Goal: Communication & Community: Answer question/provide support

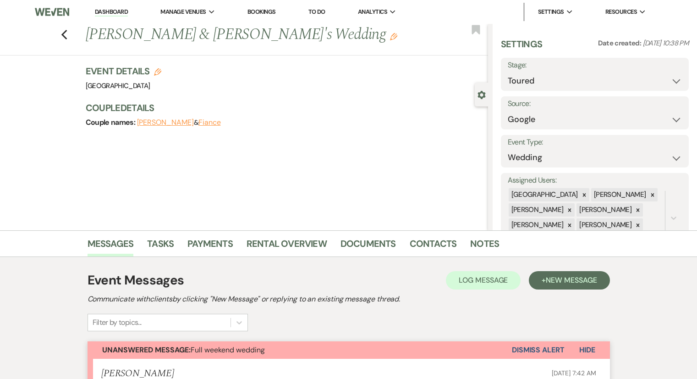
select select "5"
select select "6"
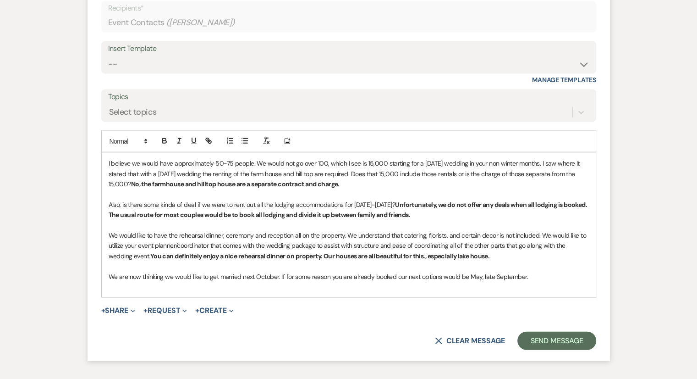
click at [348, 189] on p "I believe we would have approximately 50-75 people. We would not go over 100, w…" at bounding box center [349, 173] width 480 height 31
select select "5"
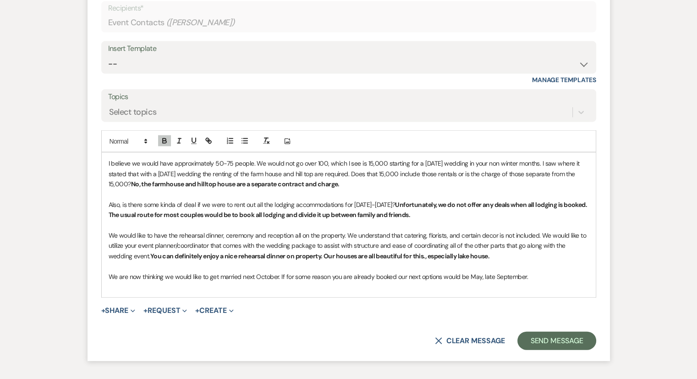
select select "5"
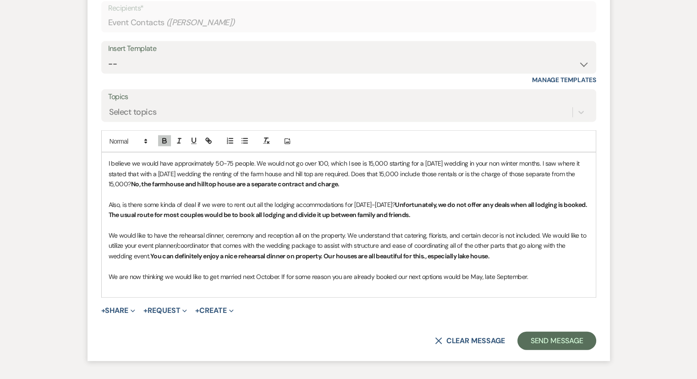
select select "5"
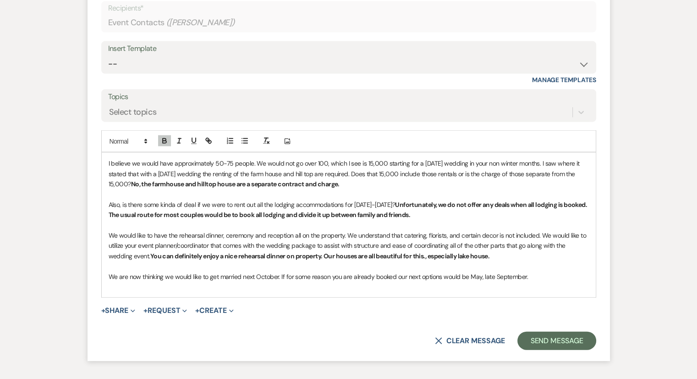
select select "5"
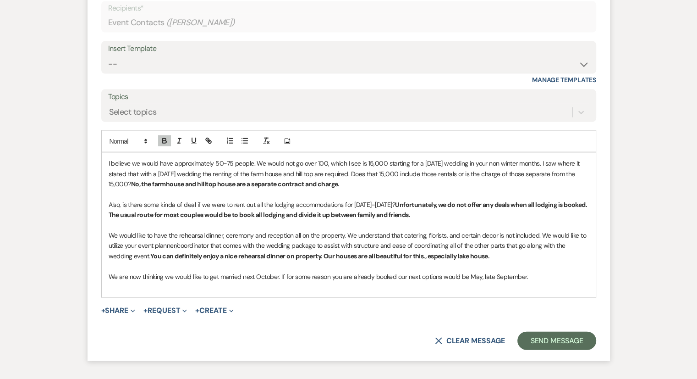
select select "5"
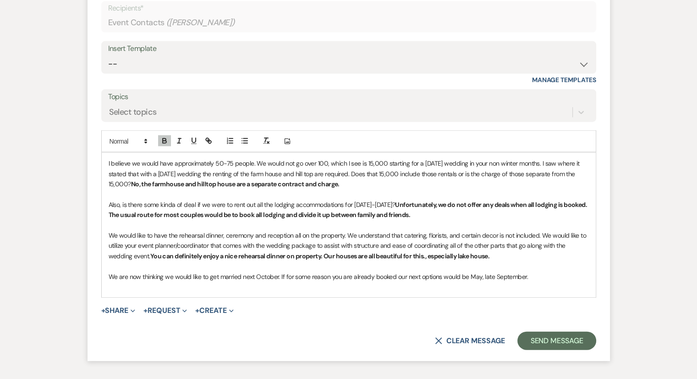
select select "5"
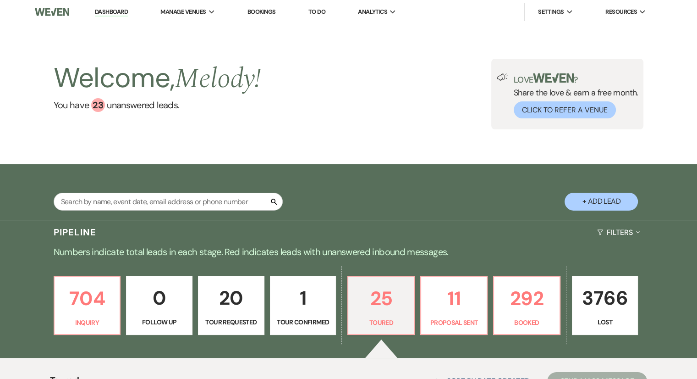
click at [110, 17] on li "Dashboard" at bounding box center [111, 12] width 42 height 18
click at [108, 13] on link "Dashboard" at bounding box center [111, 12] width 33 height 9
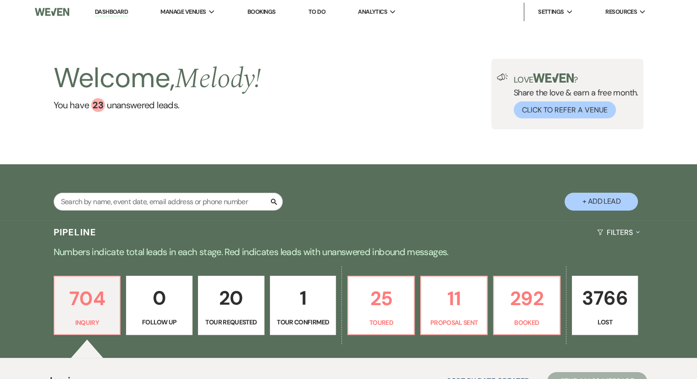
click at [273, 14] on link "Bookings" at bounding box center [261, 12] width 28 height 8
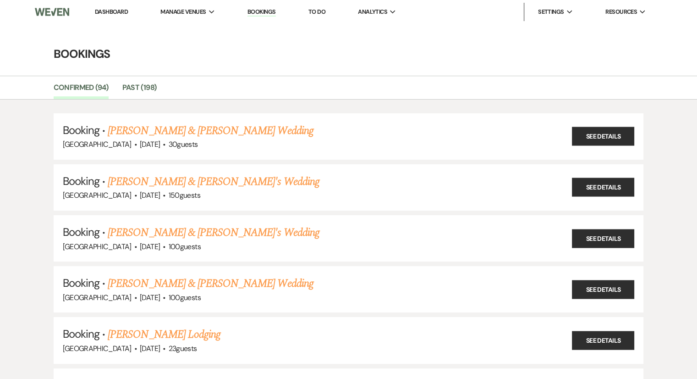
click at [263, 13] on link "Bookings" at bounding box center [261, 12] width 28 height 9
click at [189, 129] on link "[PERSON_NAME] & [PERSON_NAME] Wedding" at bounding box center [210, 130] width 205 height 16
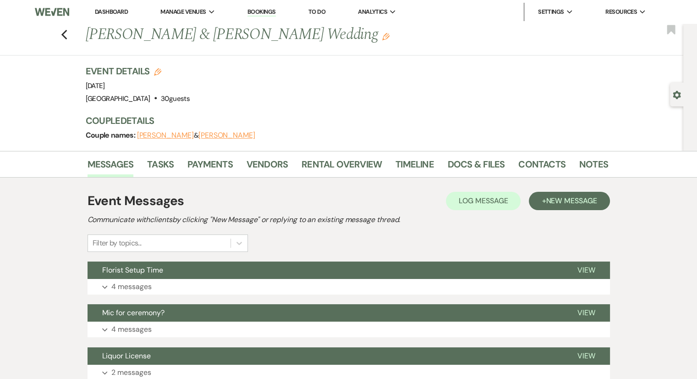
click at [37, 85] on div "Previous [PERSON_NAME] & [PERSON_NAME] Wedding Edit Bookmark Gear Settings Even…" at bounding box center [341, 87] width 683 height 127
click at [462, 167] on link "Docs & Files" at bounding box center [476, 167] width 57 height 20
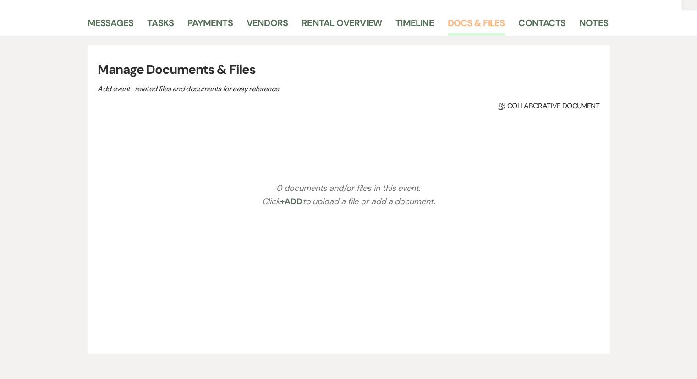
scroll to position [147, 0]
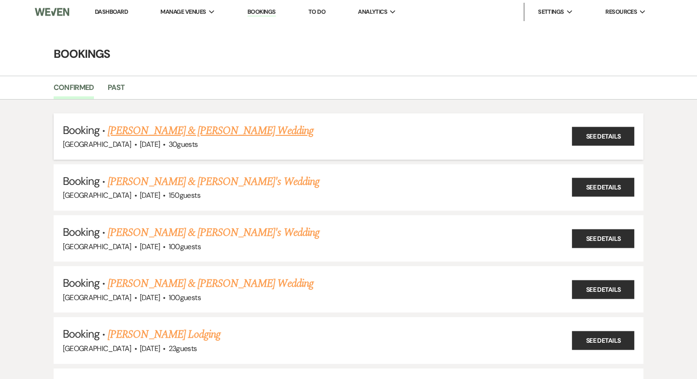
click at [239, 135] on link "[PERSON_NAME] & [PERSON_NAME] Wedding" at bounding box center [210, 130] width 205 height 16
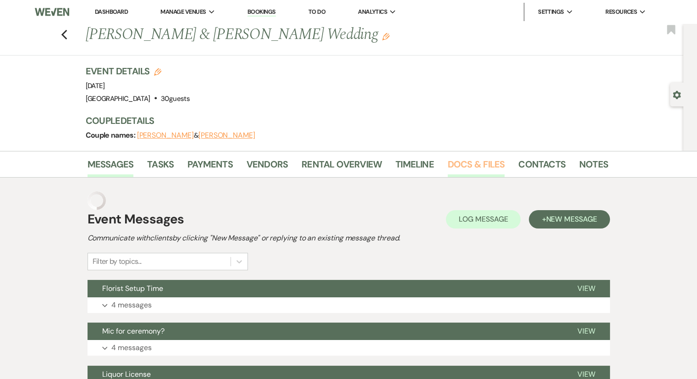
click at [465, 167] on link "Docs & Files" at bounding box center [476, 167] width 57 height 20
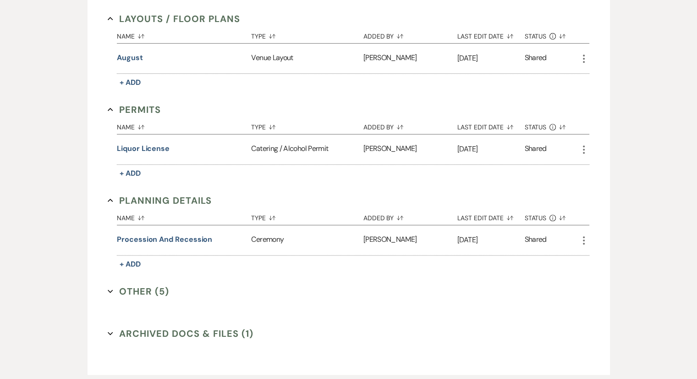
scroll to position [367, 0]
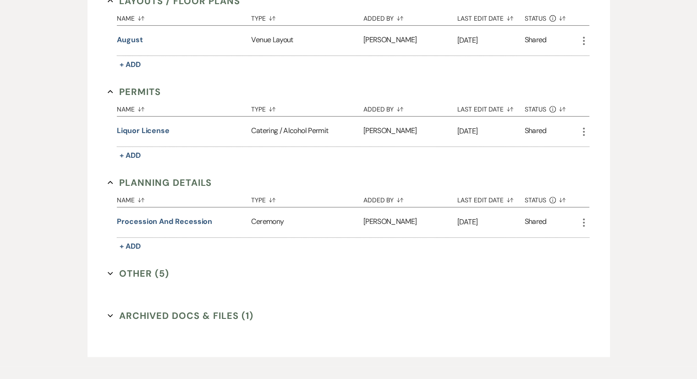
click at [114, 273] on button "Other (5) Expand" at bounding box center [138, 273] width 61 height 14
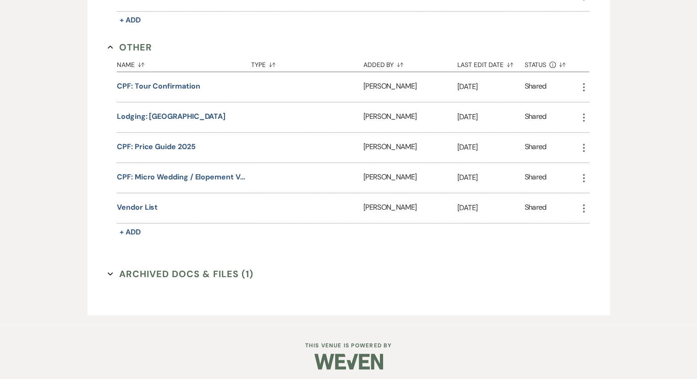
scroll to position [262, 0]
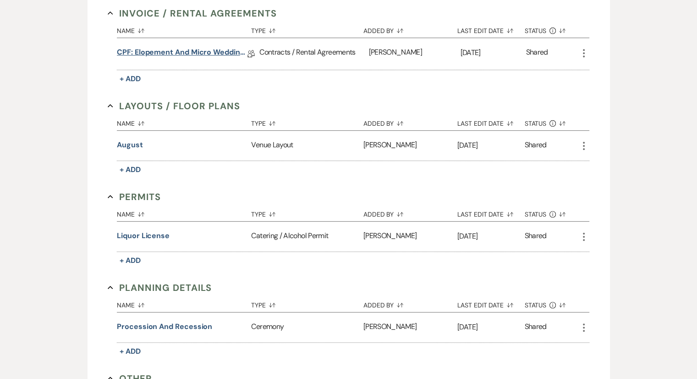
click at [188, 53] on link "CPF: Elopement and Micro Wedding 2025" at bounding box center [182, 54] width 131 height 14
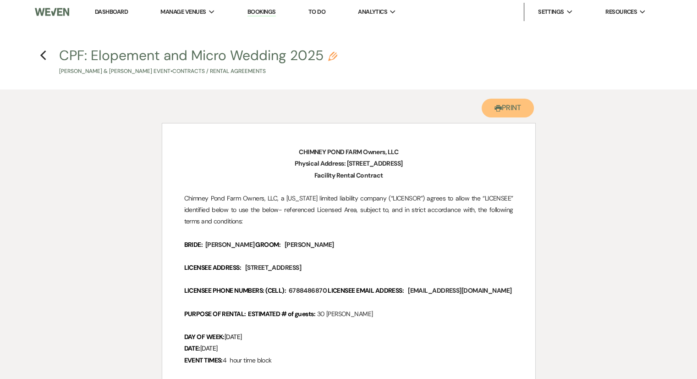
click at [515, 116] on button "Printer Print" at bounding box center [508, 108] width 53 height 19
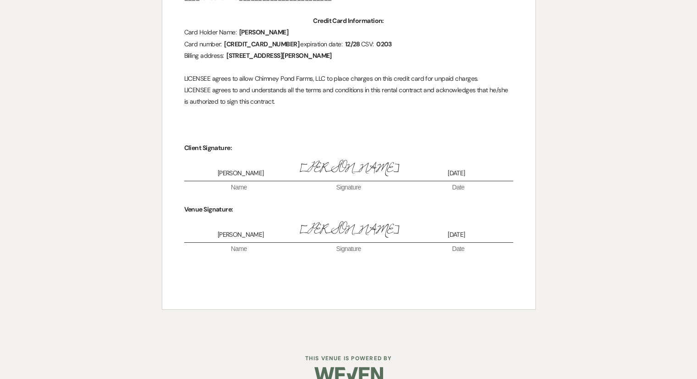
scroll to position [3457, 0]
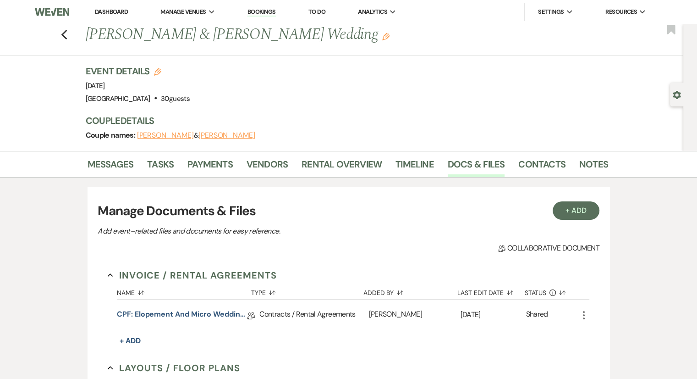
click at [114, 11] on link "Dashboard" at bounding box center [111, 12] width 33 height 8
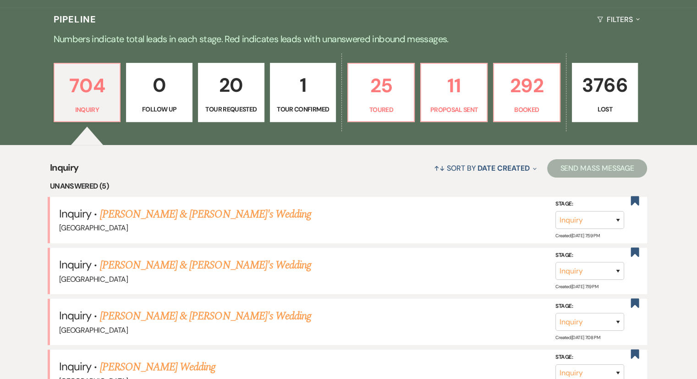
scroll to position [229, 0]
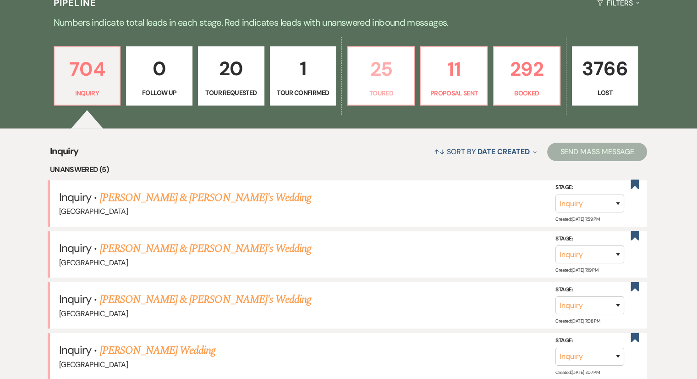
click at [381, 93] on p "Toured" at bounding box center [381, 93] width 55 height 10
select select "5"
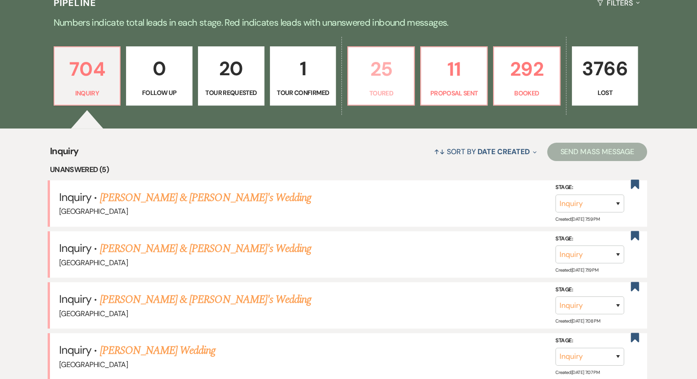
select select "5"
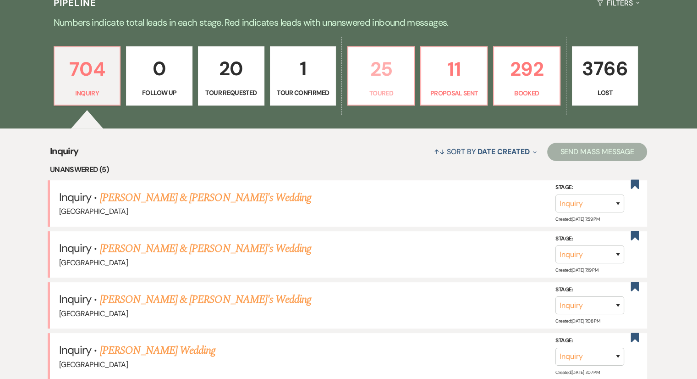
select select "5"
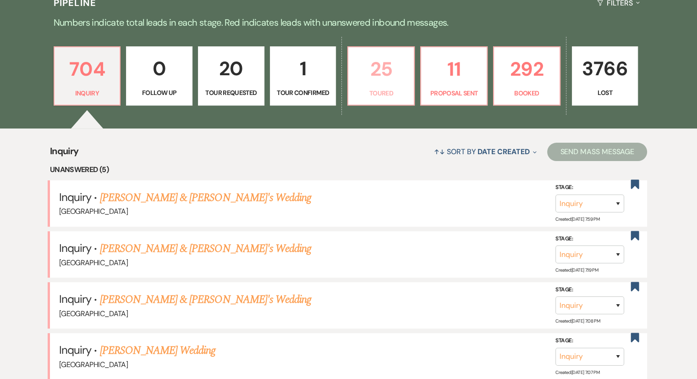
select select "5"
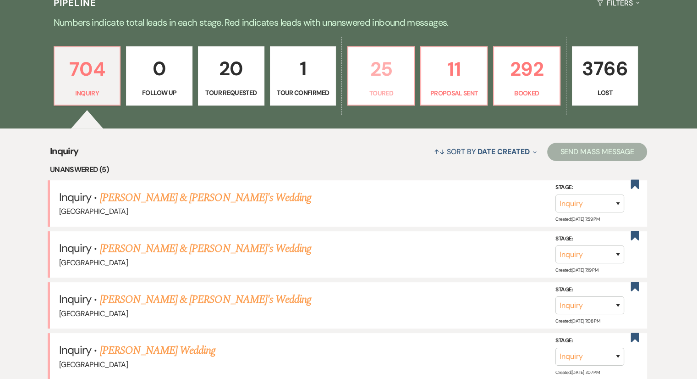
select select "5"
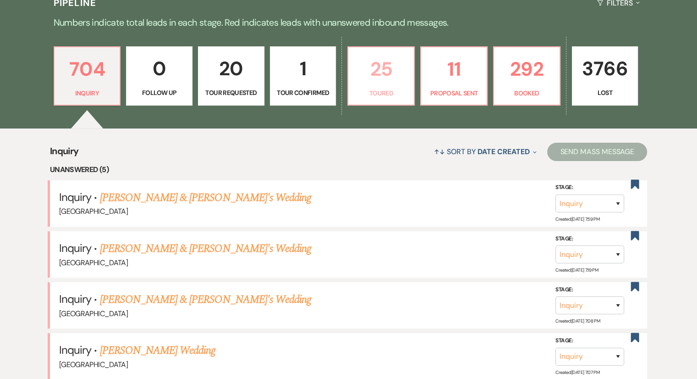
select select "5"
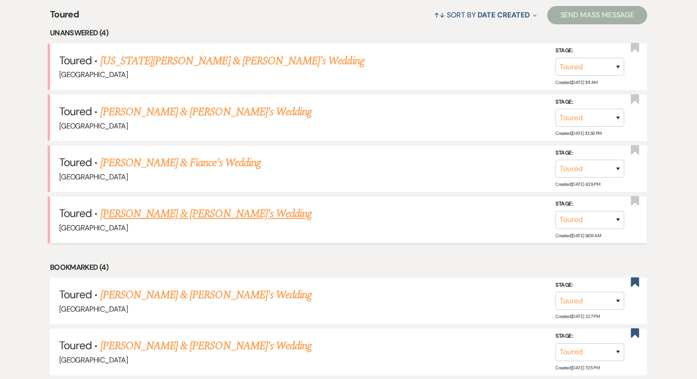
scroll to position [367, 0]
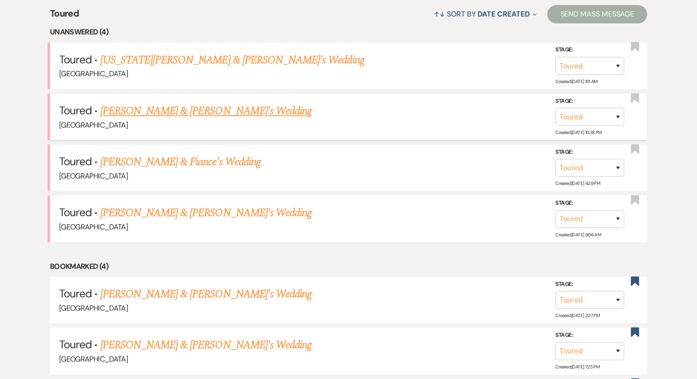
click at [161, 108] on link "[PERSON_NAME] & [PERSON_NAME]'s Wedding" at bounding box center [206, 111] width 212 height 16
select select "5"
select select "6"
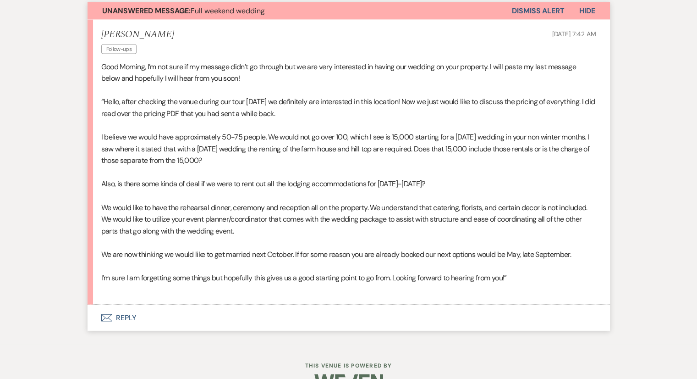
scroll to position [2120, 0]
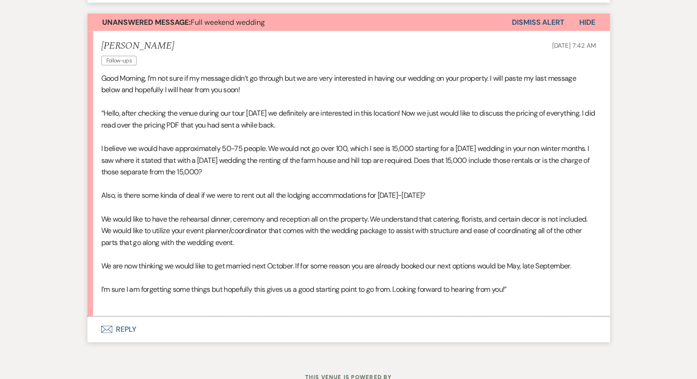
click at [585, 272] on p "We are now thinking we would like to get married next October. If for some reas…" at bounding box center [348, 266] width 495 height 12
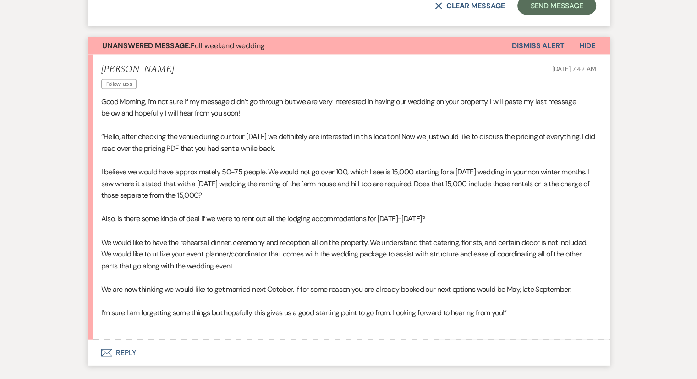
scroll to position [2028, 0]
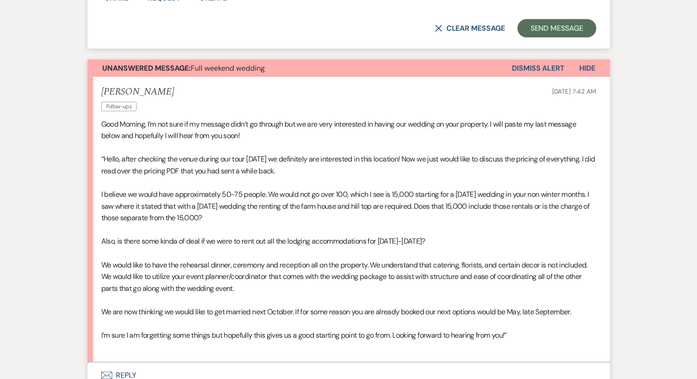
click at [526, 114] on div "[PERSON_NAME] Follow-ups [DATE] 7:42 AM" at bounding box center [348, 100] width 495 height 28
click at [280, 153] on p at bounding box center [348, 148] width 495 height 12
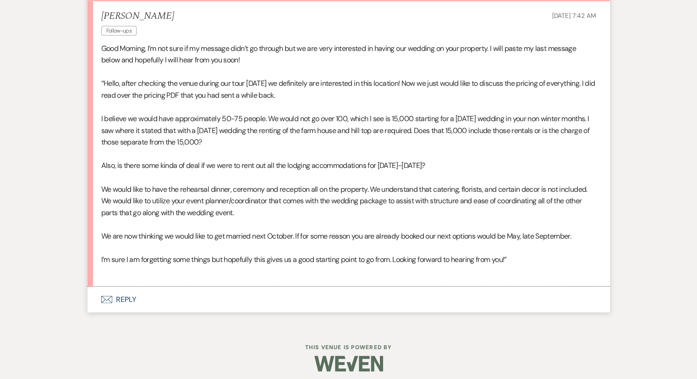
scroll to position [2120, 0]
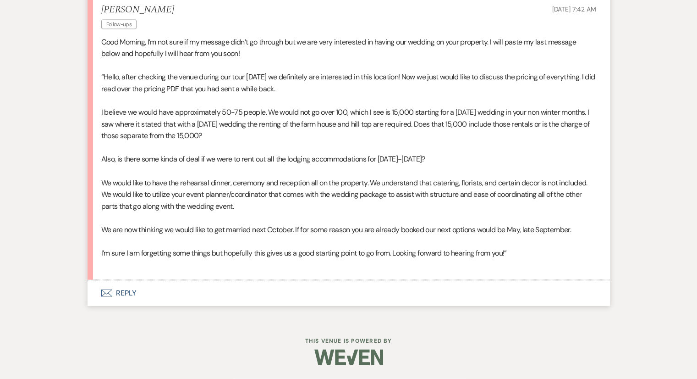
drag, startPoint x: 374, startPoint y: 130, endPoint x: 375, endPoint y: 125, distance: 5.2
click at [375, 127] on p "I believe we would have approximately 50-75 people. We would not go over 100, w…" at bounding box center [348, 123] width 495 height 35
click at [341, 133] on p "I believe we would have approximately 50-75 people. We would not go over 100, w…" at bounding box center [348, 123] width 495 height 35
click at [346, 159] on span "Also, is there some kinda of deal if we were to rent out all the lodging accomm…" at bounding box center [263, 159] width 324 height 10
click at [229, 230] on span "We are now thinking we would like to get married next October. If for some reas…" at bounding box center [336, 230] width 470 height 10
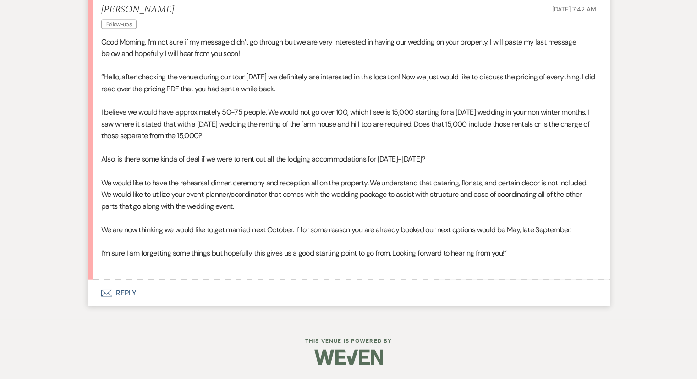
click at [605, 275] on li "[PERSON_NAME] Follow-ups [DATE] 7:42 AM Good Morning, I’m not sure if my messag…" at bounding box center [349, 137] width 522 height 285
click at [590, 269] on p at bounding box center [348, 265] width 495 height 12
click at [572, 262] on p at bounding box center [348, 265] width 495 height 12
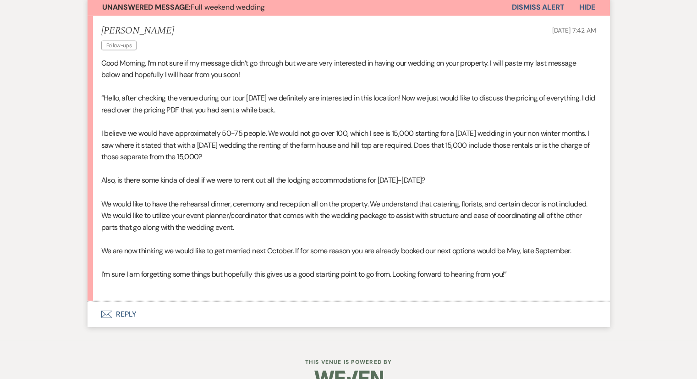
scroll to position [2074, 0]
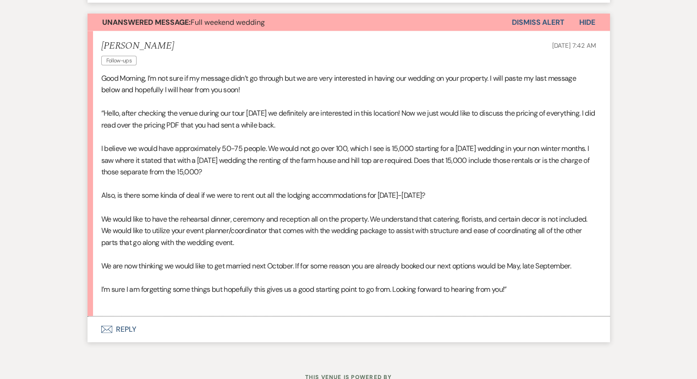
click at [270, 284] on p at bounding box center [348, 278] width 495 height 12
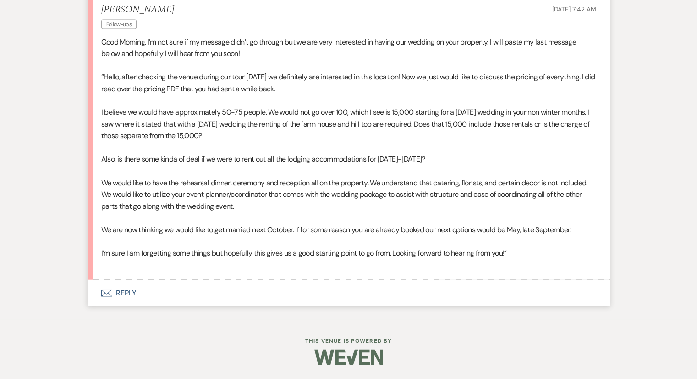
click at [269, 280] on li "[PERSON_NAME] Follow-ups [DATE] 7:42 AM Good Morning, I’m not sure if my messag…" at bounding box center [349, 137] width 522 height 285
click at [260, 263] on p at bounding box center [348, 265] width 495 height 12
click at [461, 209] on p "We would like to have the rehearsal dinner, ceremony and reception all on the p…" at bounding box center [348, 194] width 495 height 35
click at [536, 246] on p at bounding box center [348, 242] width 495 height 12
click at [535, 247] on p "I’m sure I am forgetting some things but hopefully this gives us a good startin…" at bounding box center [348, 253] width 495 height 12
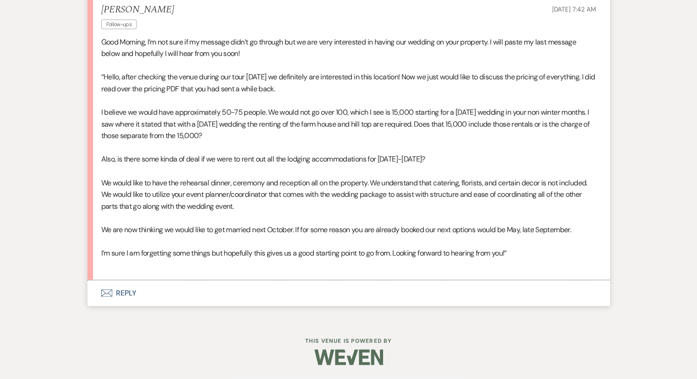
click at [127, 290] on button "Envelope Reply" at bounding box center [349, 293] width 522 height 26
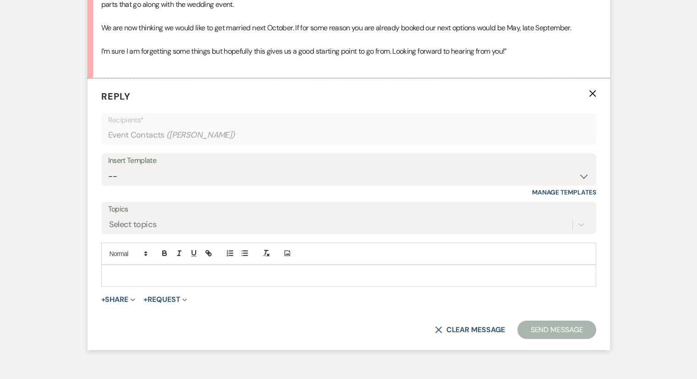
scroll to position [2346, 0]
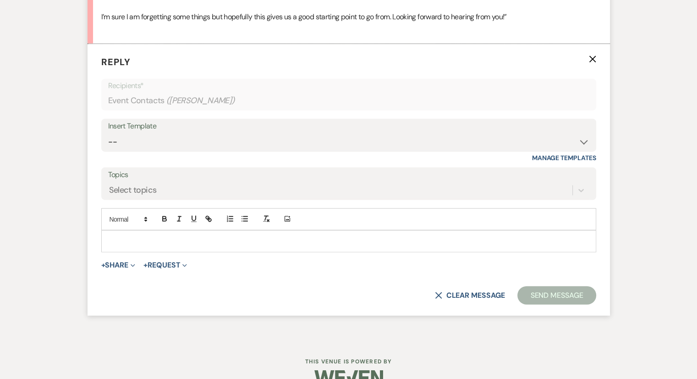
click at [128, 230] on div "Add Photo" at bounding box center [348, 219] width 495 height 22
drag, startPoint x: 128, startPoint y: 246, endPoint x: 130, endPoint y: 238, distance: 8.5
click at [130, 238] on div "Add Photo" at bounding box center [348, 230] width 495 height 44
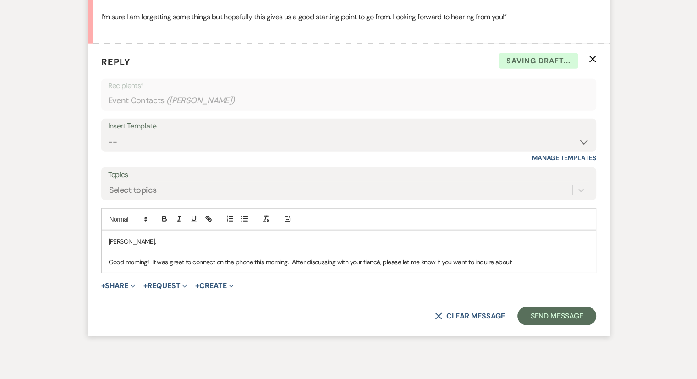
click at [527, 267] on p "Good morning! It was great to connect on the phone this morning. After discussi…" at bounding box center [349, 262] width 480 height 10
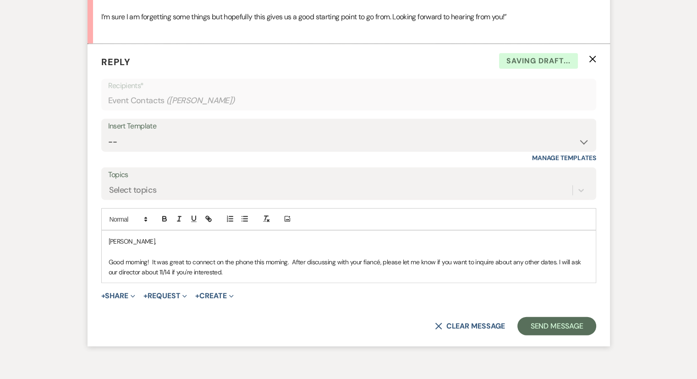
click at [244, 277] on p "Good morning! It was great to connect on the phone this morning. After discussi…" at bounding box center [349, 267] width 480 height 21
click at [243, 277] on p "Good morning! It was great to connect on the phone this morning. After discussi…" at bounding box center [349, 267] width 480 height 21
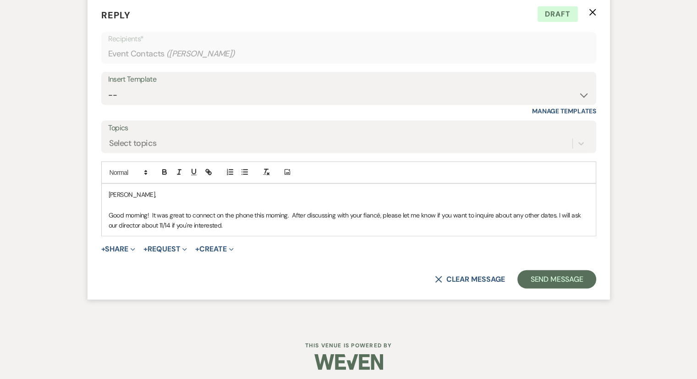
scroll to position [2407, 0]
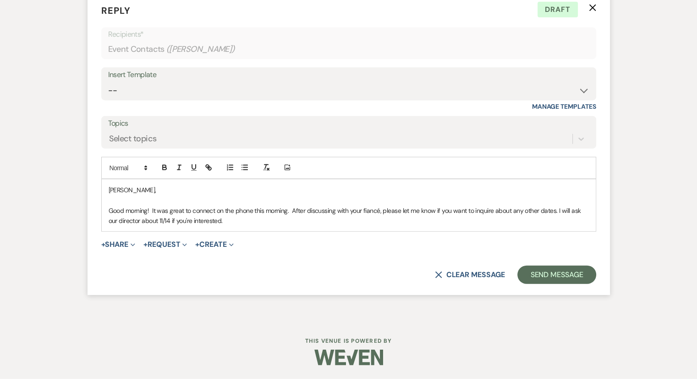
click at [227, 220] on p "Good morning! It was great to connect on the phone this morning. After discussi…" at bounding box center [349, 215] width 480 height 21
click at [302, 216] on p "Good morning! It was great to connect on the phone this morning. After discussi…" at bounding box center [349, 215] width 480 height 21
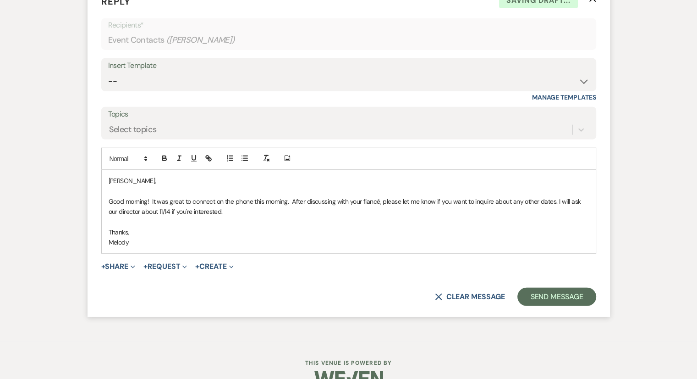
click at [308, 247] on p "Melody" at bounding box center [349, 242] width 480 height 10
click at [318, 237] on p "Thanks," at bounding box center [349, 232] width 480 height 10
click at [556, 306] on button "Send Message" at bounding box center [556, 296] width 78 height 18
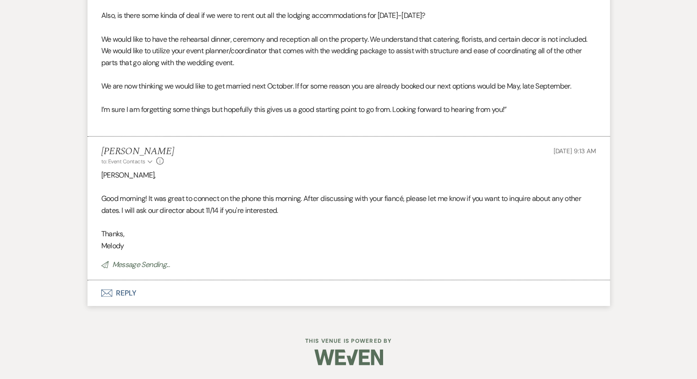
scroll to position [2263, 0]
select select "5"
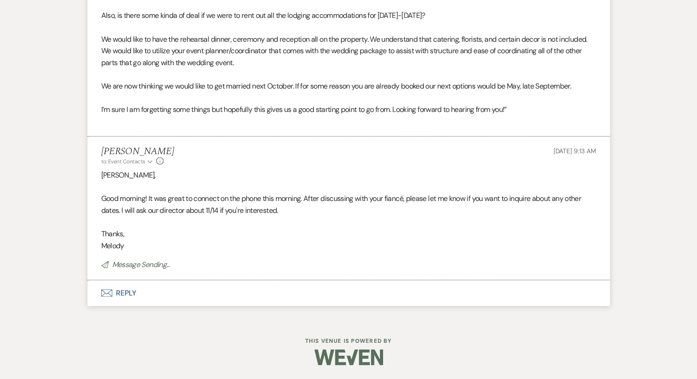
select select "5"
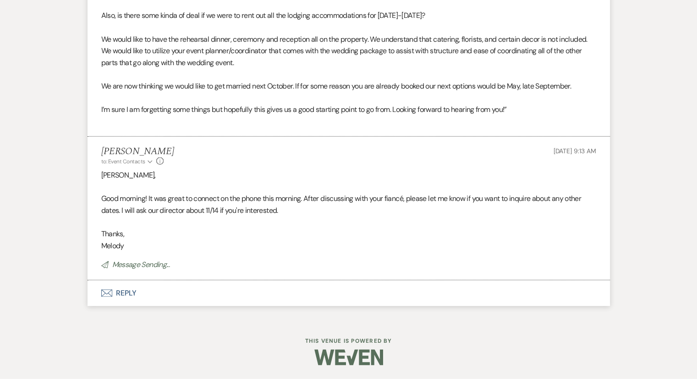
select select "5"
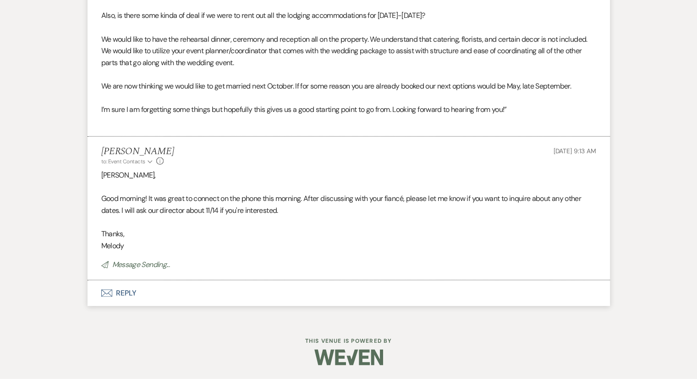
select select "5"
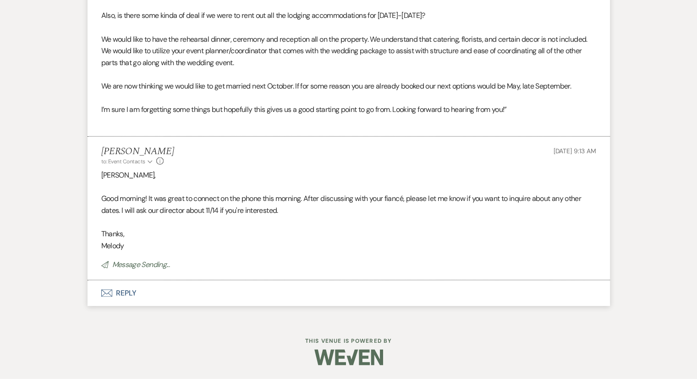
select select "5"
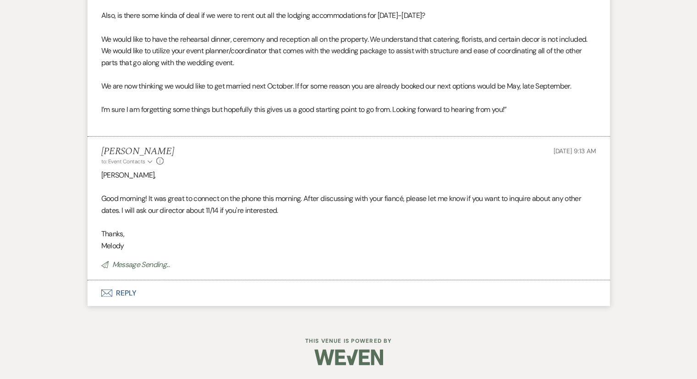
select select "5"
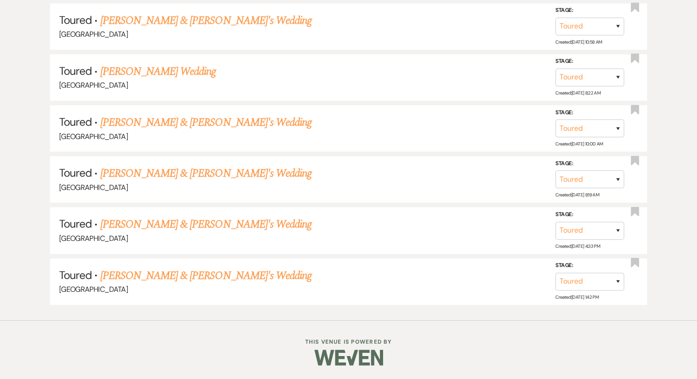
scroll to position [367, 0]
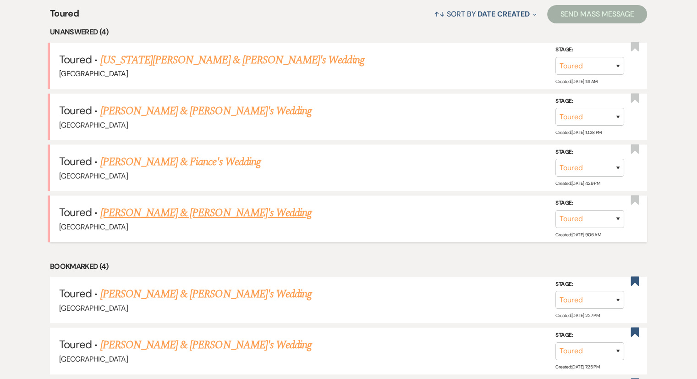
click at [150, 209] on link "[PERSON_NAME] & [PERSON_NAME]'s Wedding" at bounding box center [206, 212] width 212 height 16
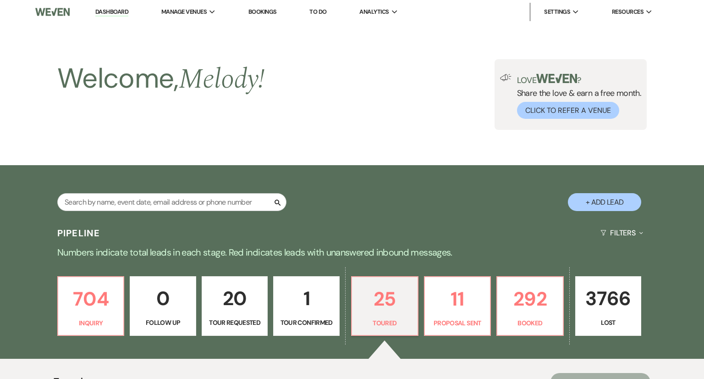
select select "5"
select select "6"
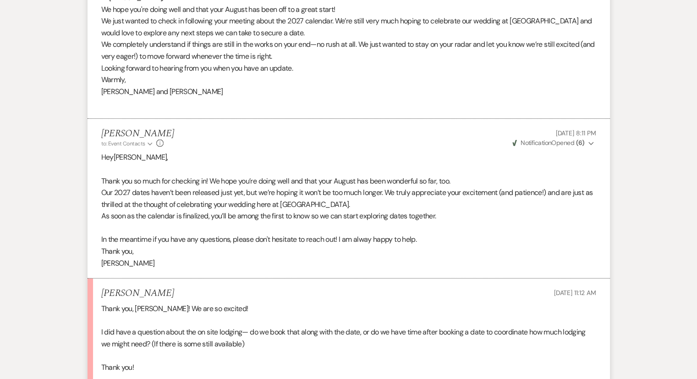
scroll to position [3081, 0]
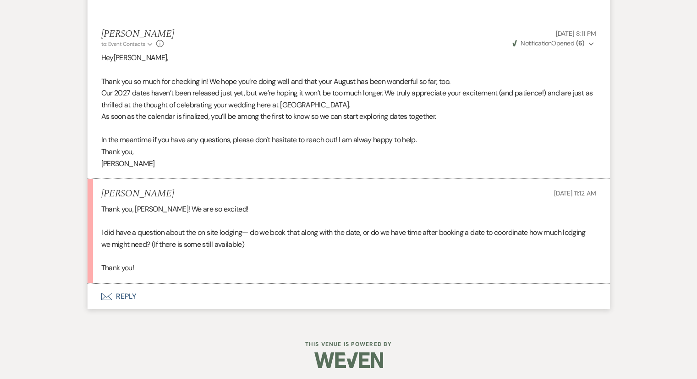
click at [289, 250] on p at bounding box center [348, 256] width 495 height 12
click at [284, 246] on p "I did have a question about the on site lodging— do we book that along with the…" at bounding box center [348, 237] width 495 height 23
click at [273, 245] on p "I did have a question about the on site lodging— do we book that along with the…" at bounding box center [348, 237] width 495 height 23
click at [225, 228] on p "I did have a question about the on site lodging— do we book that along with the…" at bounding box center [348, 237] width 495 height 23
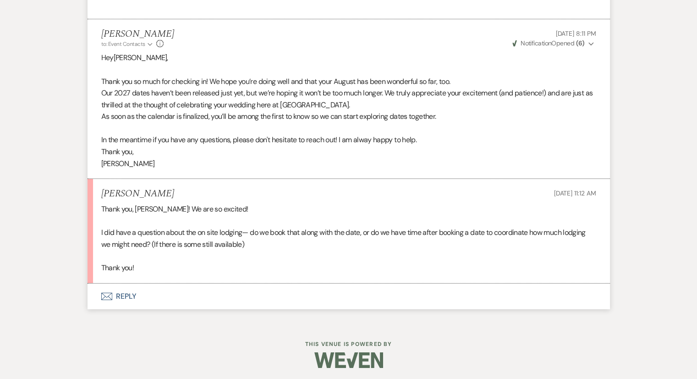
drag, startPoint x: 270, startPoint y: 244, endPoint x: 260, endPoint y: 274, distance: 31.0
click at [270, 244] on p "I did have a question about the on site lodging— do we book that along with the…" at bounding box center [348, 237] width 495 height 23
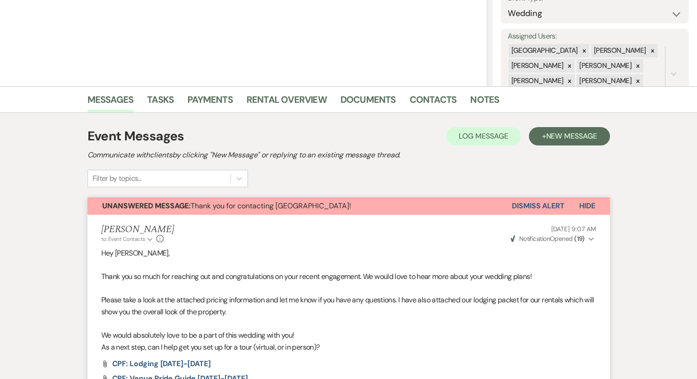
scroll to position [194, 0]
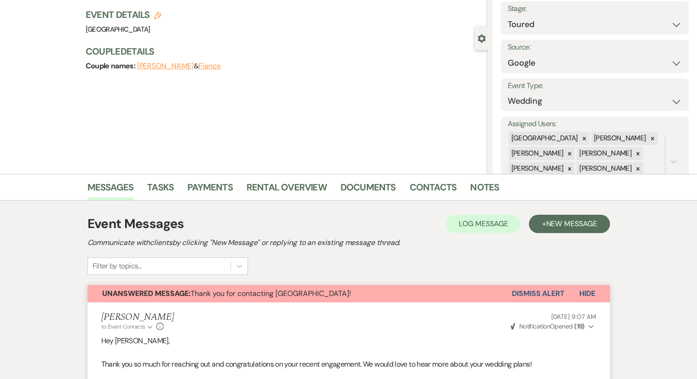
select select "5"
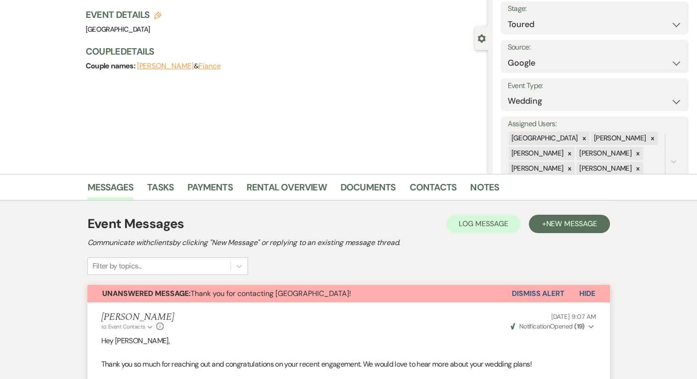
select select "5"
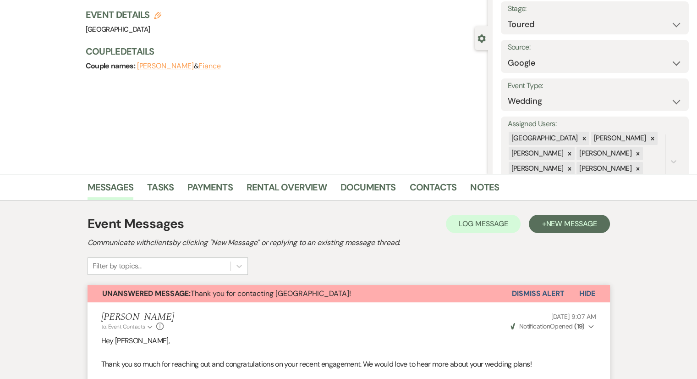
select select "5"
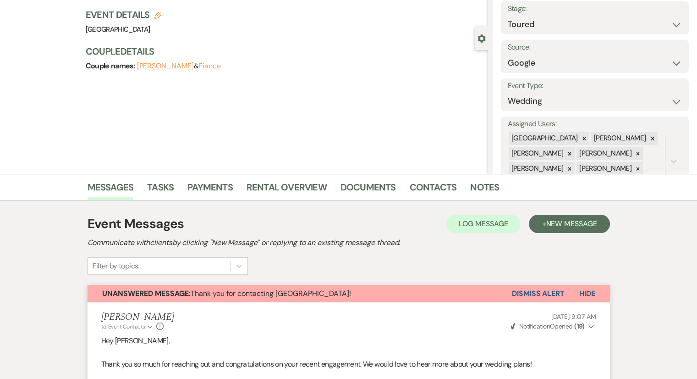
select select "5"
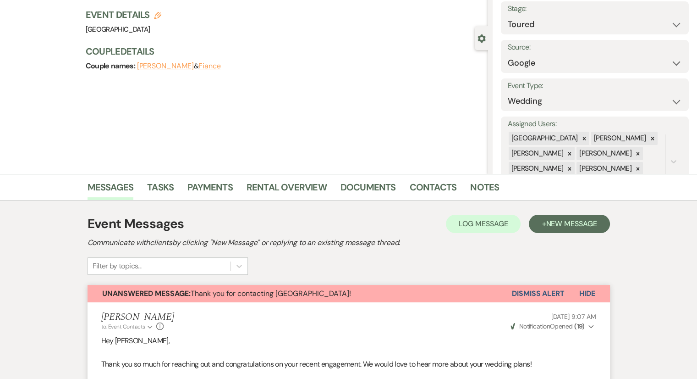
select select "5"
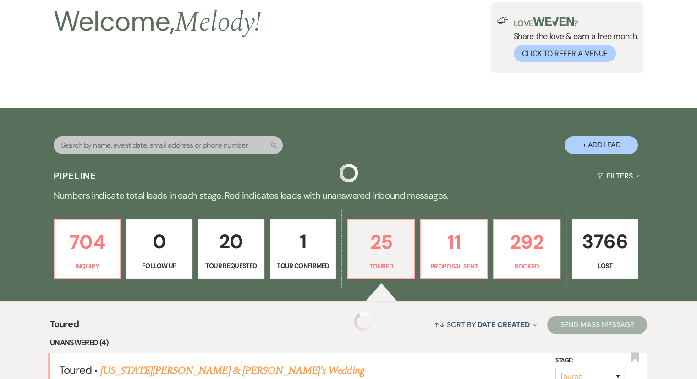
scroll to position [367, 0]
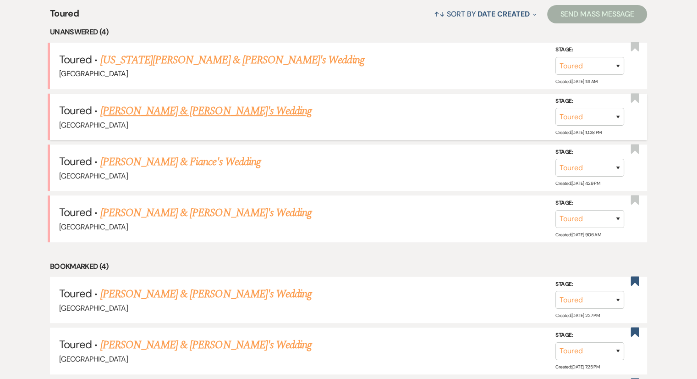
click at [181, 109] on link "[PERSON_NAME] & [PERSON_NAME]'s Wedding" at bounding box center [206, 111] width 212 height 16
select select "5"
select select "6"
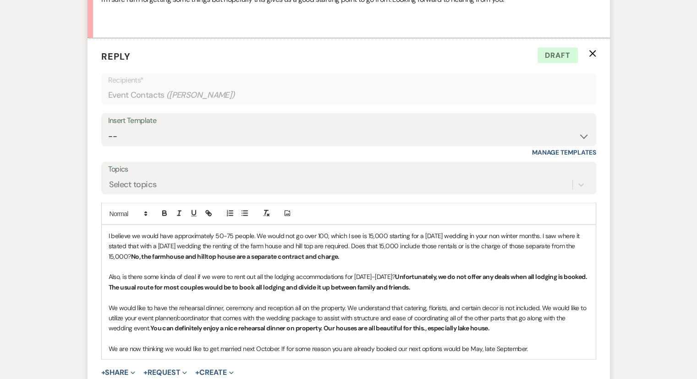
scroll to position [1835, 0]
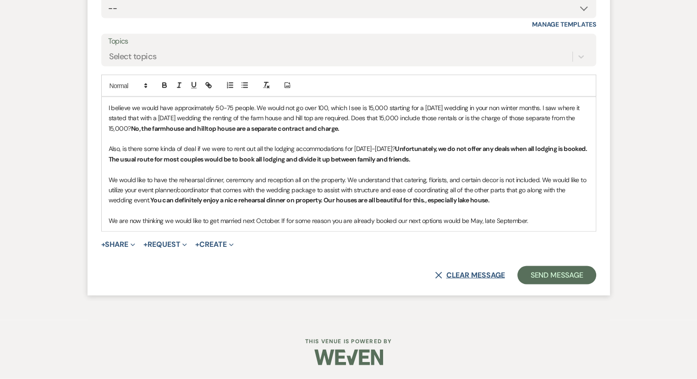
click at [467, 278] on button "X Clear message" at bounding box center [470, 274] width 70 height 7
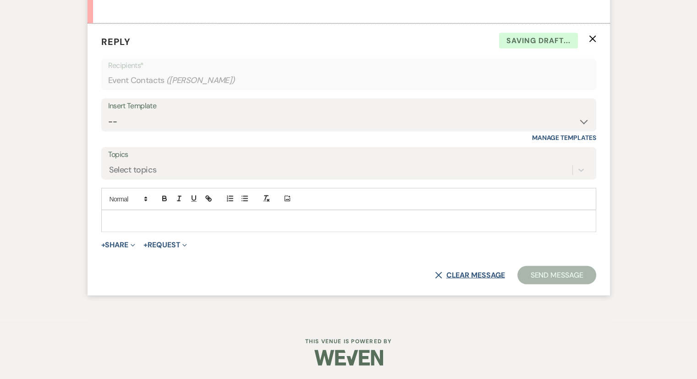
scroll to position [1721, 0]
click at [467, 276] on button "X Clear message" at bounding box center [470, 274] width 70 height 7
click at [590, 39] on icon "X" at bounding box center [592, 38] width 7 height 7
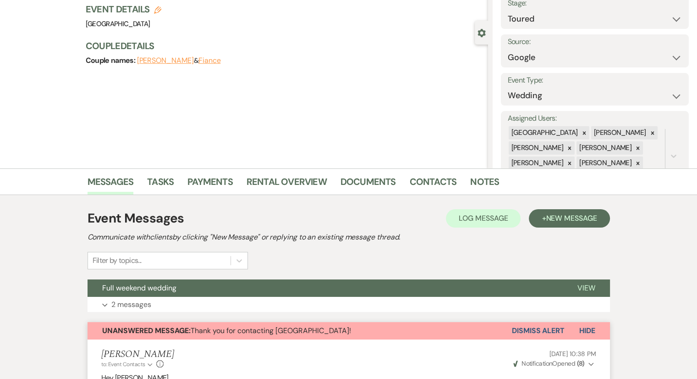
scroll to position [0, 0]
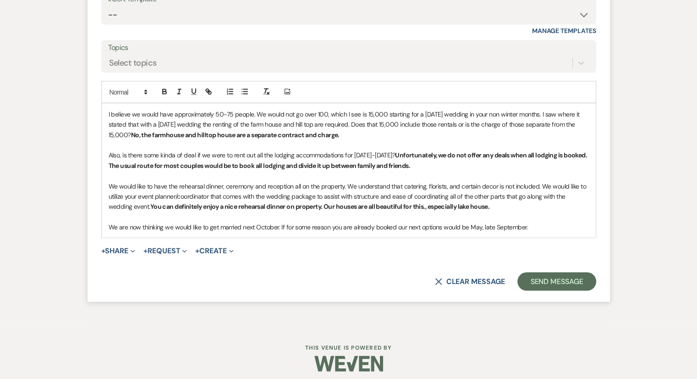
scroll to position [1835, 0]
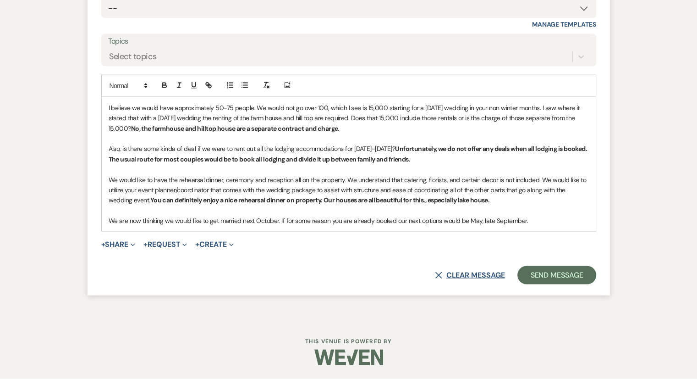
click at [440, 275] on icon "X" at bounding box center [438, 274] width 7 height 7
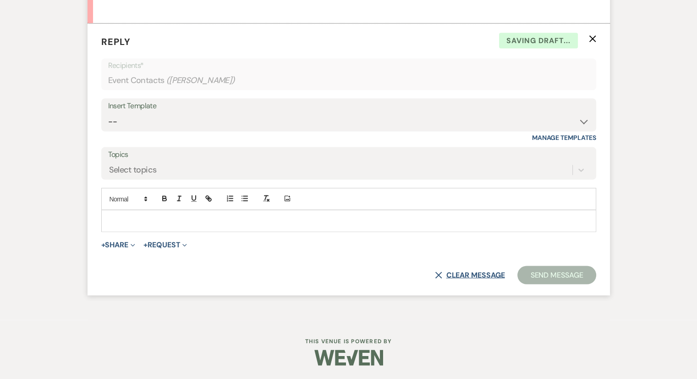
click at [440, 275] on icon "X" at bounding box center [438, 274] width 7 height 7
click at [453, 274] on button "X Clear message" at bounding box center [470, 274] width 70 height 7
click at [439, 272] on use "button" at bounding box center [438, 274] width 7 height 7
click at [594, 42] on use "button" at bounding box center [592, 38] width 7 height 7
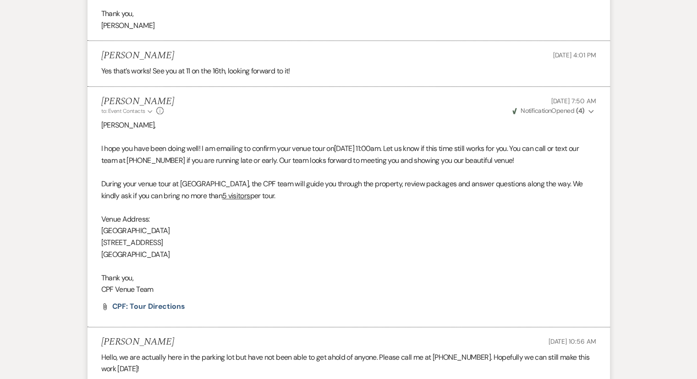
scroll to position [962, 0]
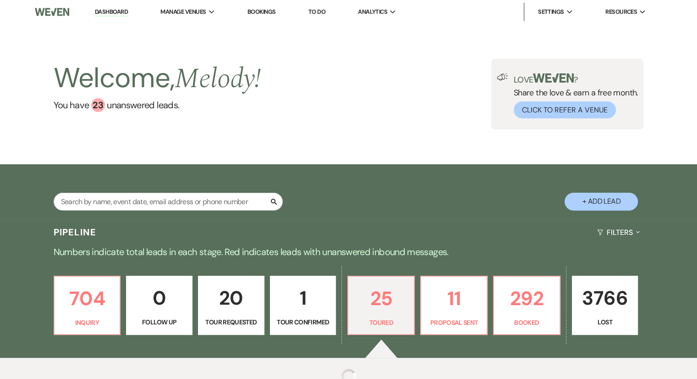
select select "5"
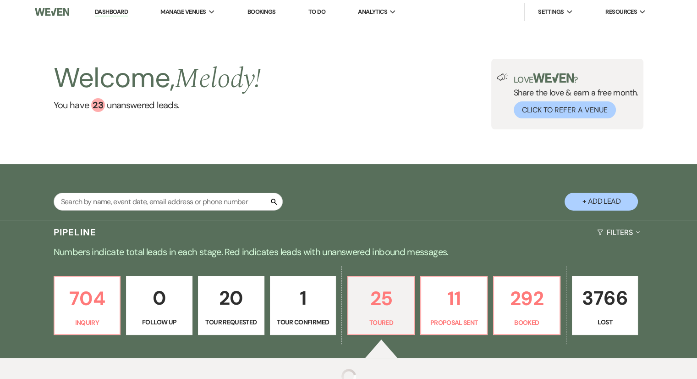
select select "5"
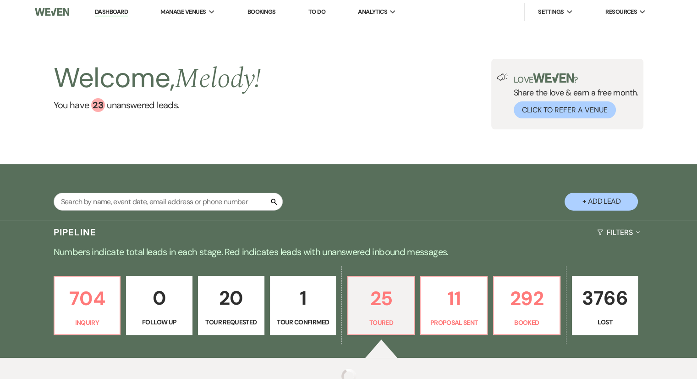
select select "5"
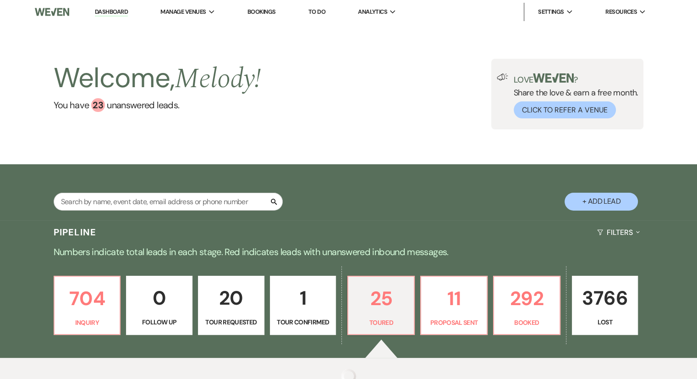
select select "5"
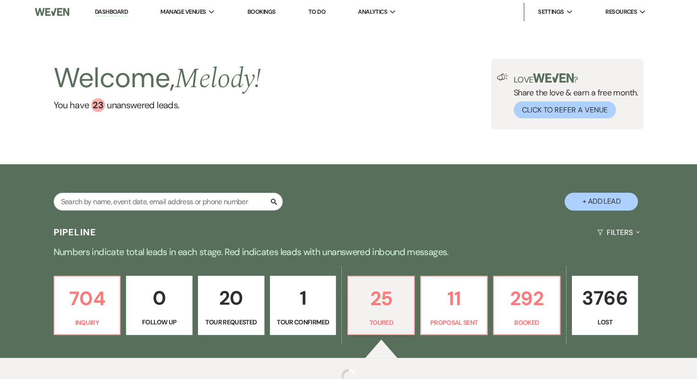
select select "5"
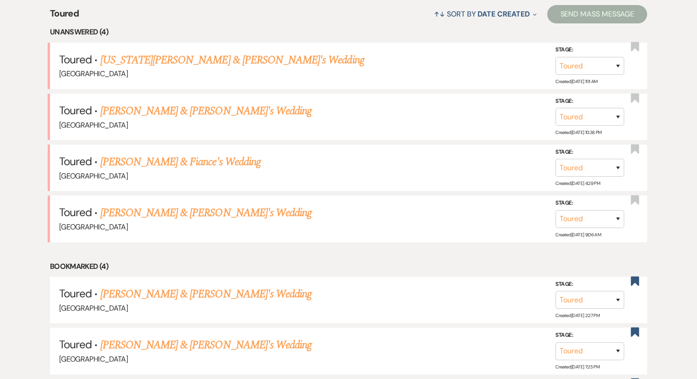
scroll to position [275, 0]
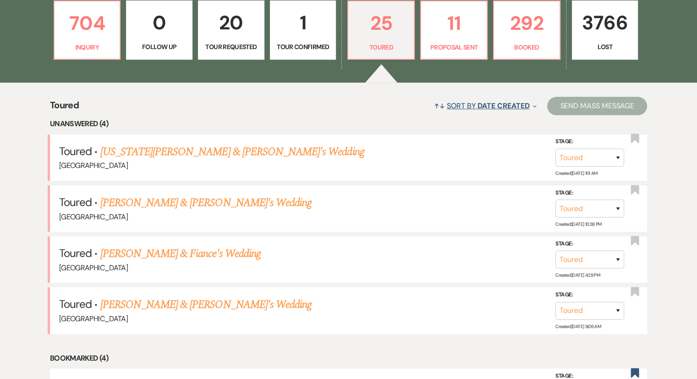
click at [491, 103] on span "Date Created" at bounding box center [504, 106] width 52 height 10
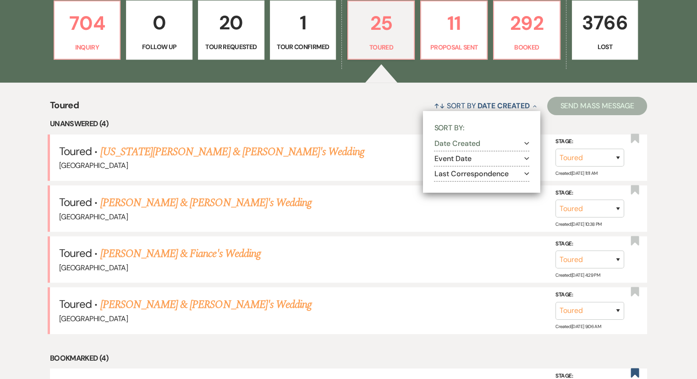
click at [460, 172] on button "Last Correspondence Expand" at bounding box center [481, 173] width 95 height 7
click at [460, 186] on label "Most recent to oldest" at bounding box center [487, 185] width 83 height 11
click at [452, 186] on input "Most recent to oldest" at bounding box center [449, 185] width 6 height 6
radio input "true"
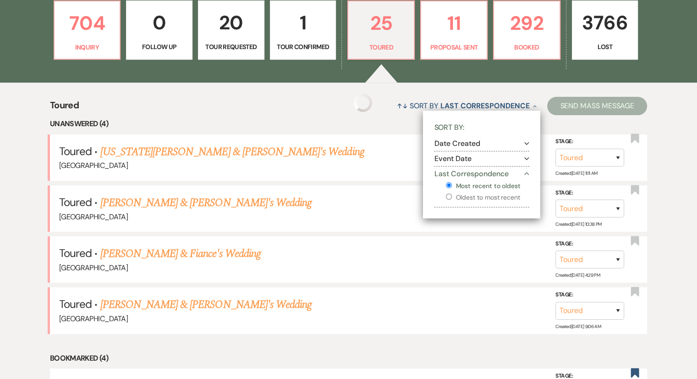
select select "5"
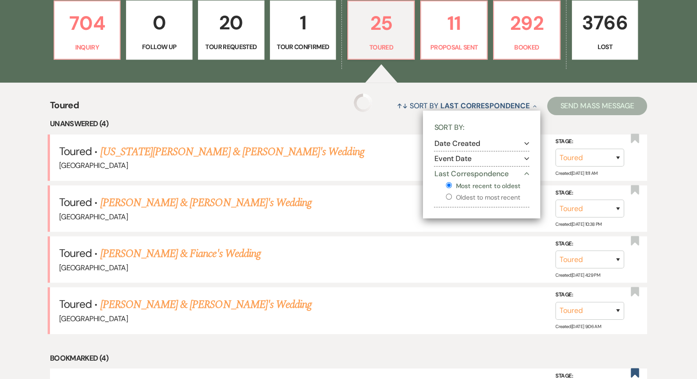
select select "5"
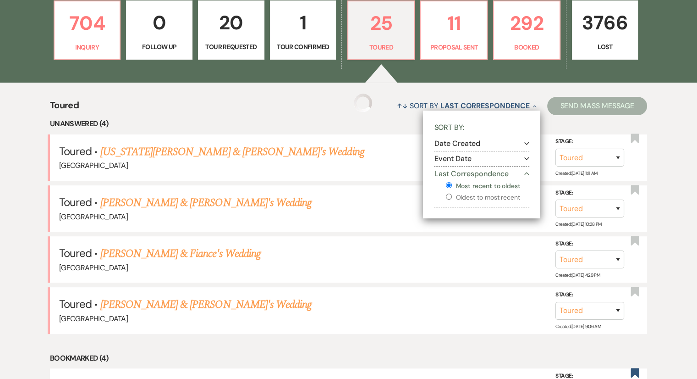
select select "5"
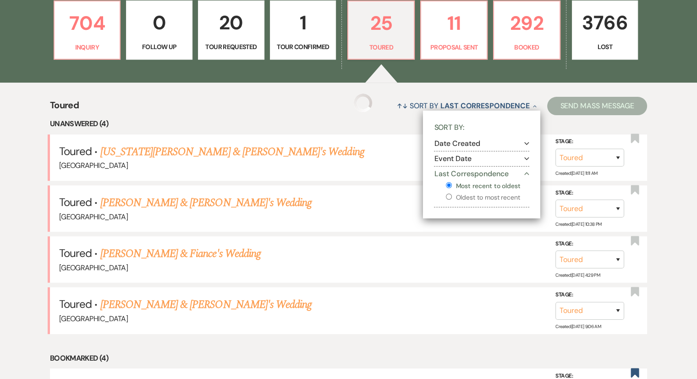
select select "5"
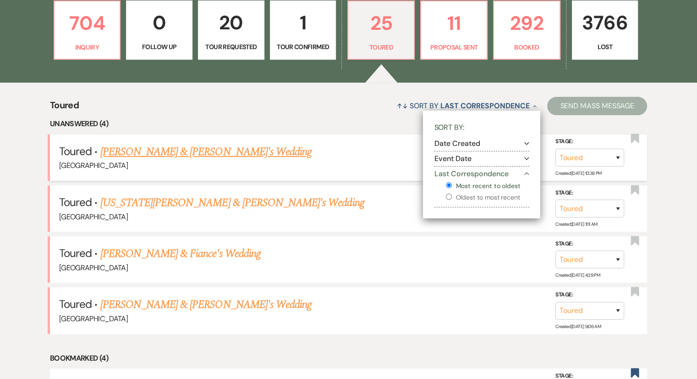
click at [196, 151] on link "[PERSON_NAME] & [PERSON_NAME]'s Wedding" at bounding box center [206, 151] width 212 height 16
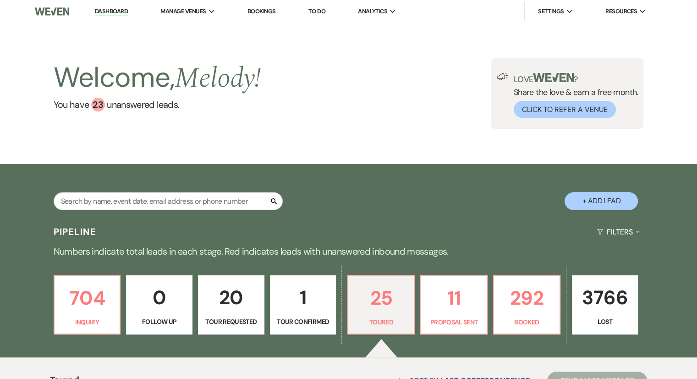
select select "5"
select select "6"
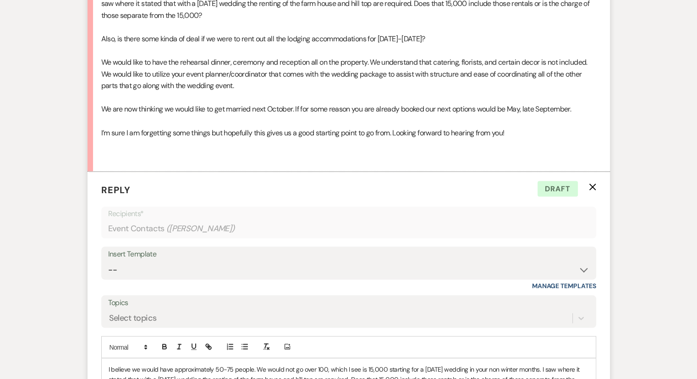
scroll to position [1835, 0]
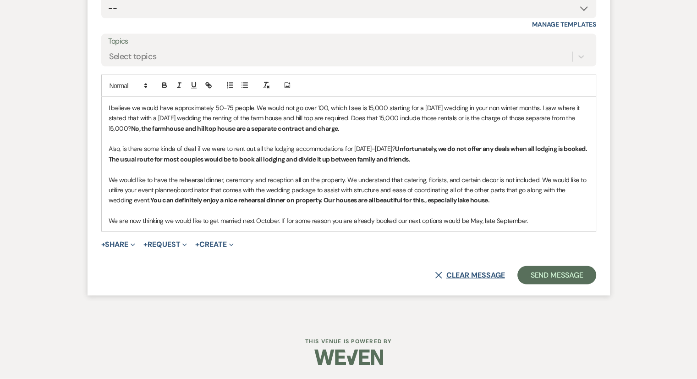
click at [435, 277] on use "button" at bounding box center [438, 274] width 7 height 7
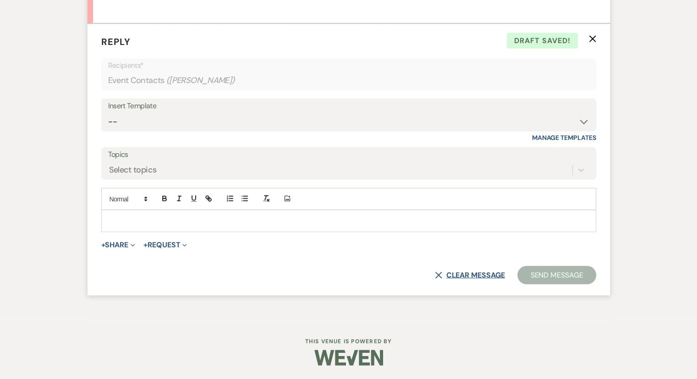
click at [478, 273] on button "X Clear message" at bounding box center [470, 274] width 70 height 7
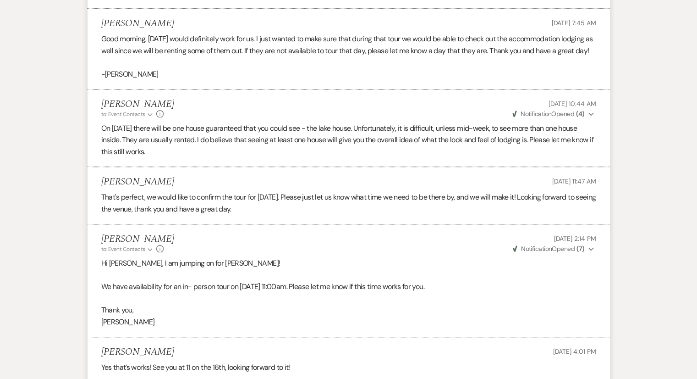
scroll to position [805, 0]
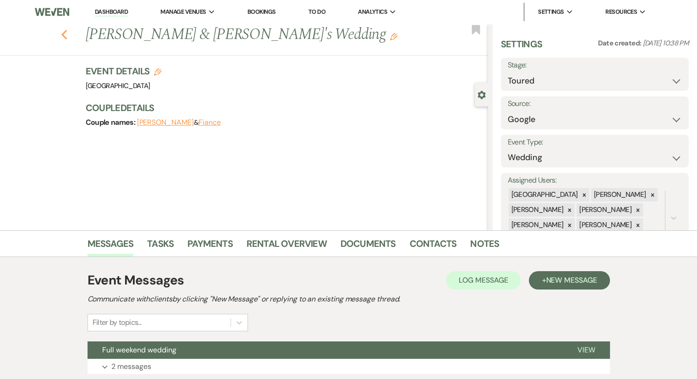
click at [68, 35] on icon "Previous" at bounding box center [64, 34] width 7 height 11
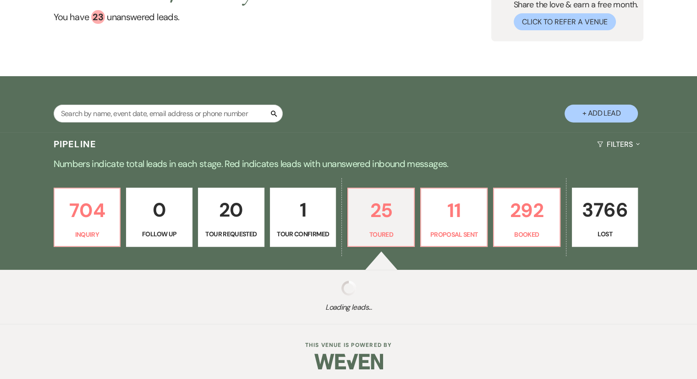
scroll to position [92, 0]
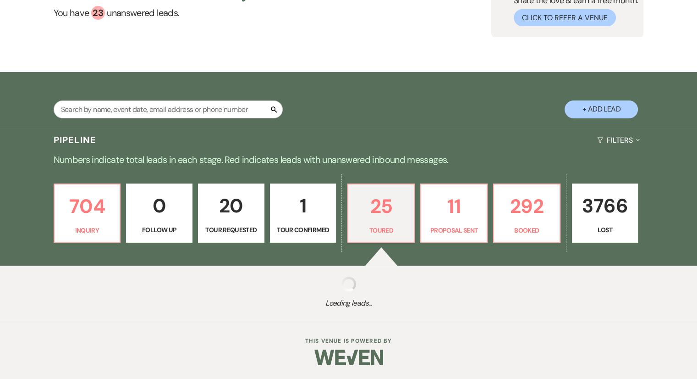
select select "5"
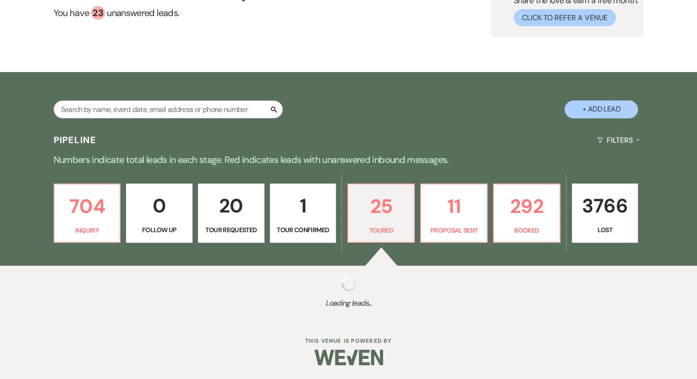
select select "5"
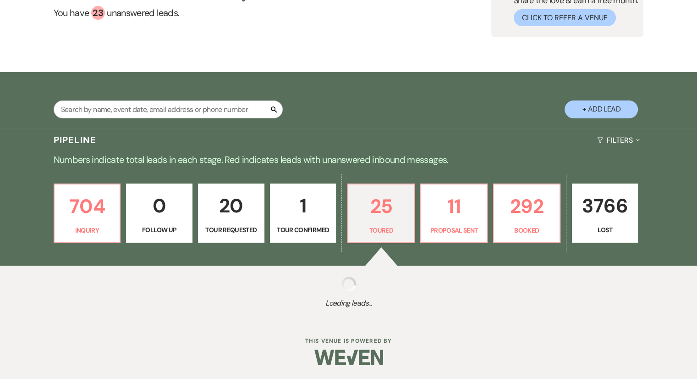
select select "5"
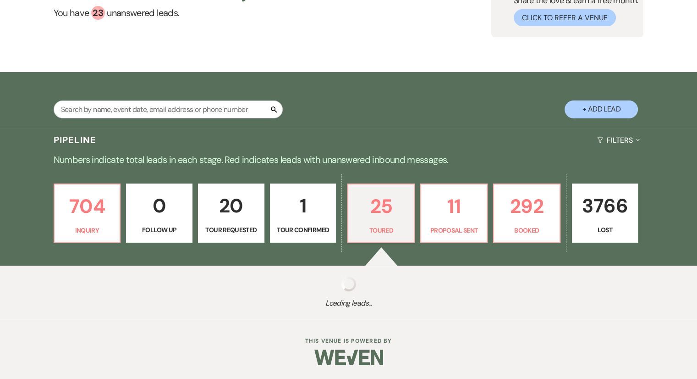
select select "5"
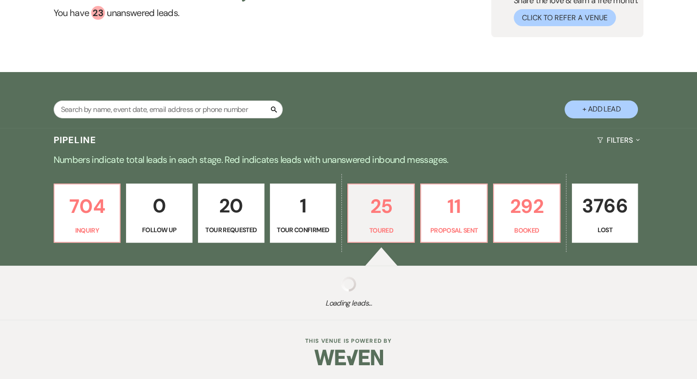
select select "5"
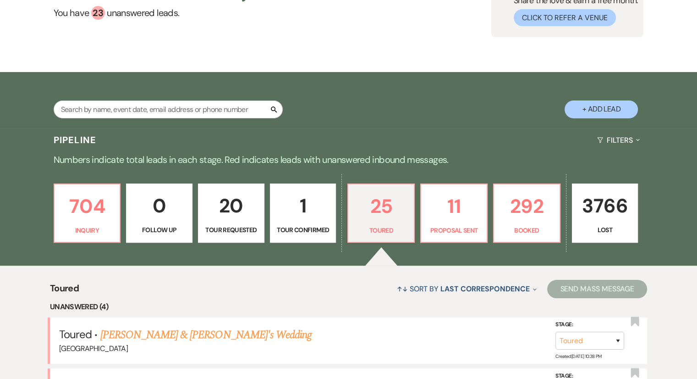
scroll to position [275, 0]
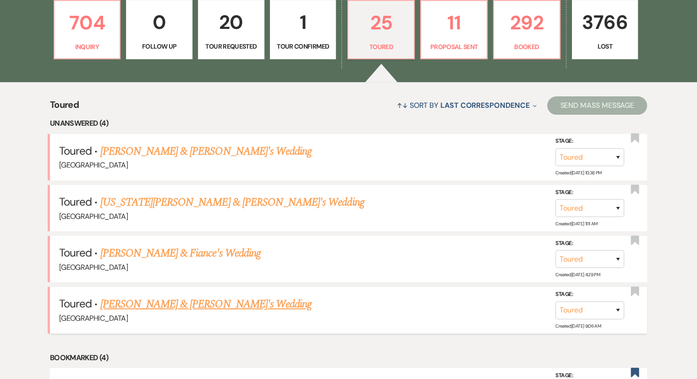
click at [125, 302] on link "[PERSON_NAME] & [PERSON_NAME]'s Wedding" at bounding box center [206, 304] width 212 height 16
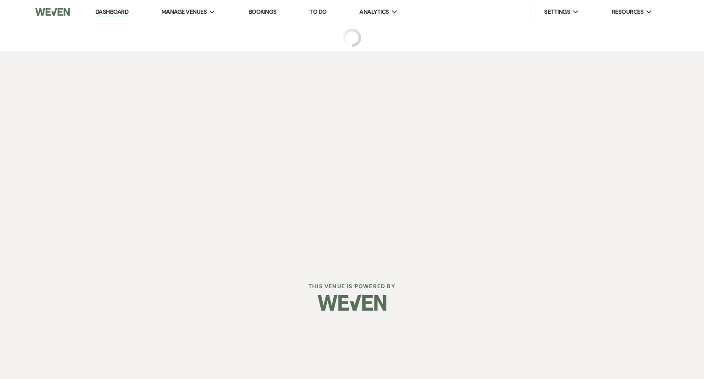
select select "5"
select select "6"
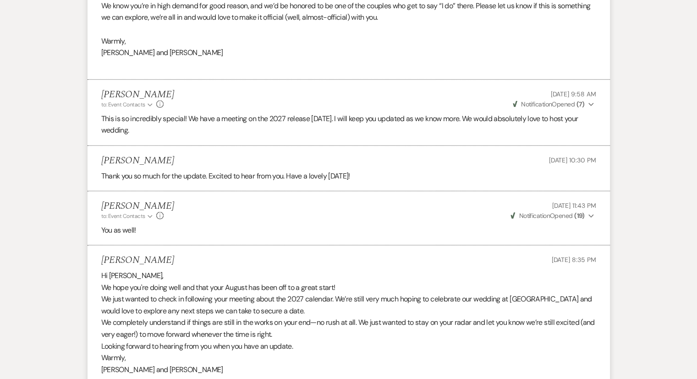
scroll to position [3025, 0]
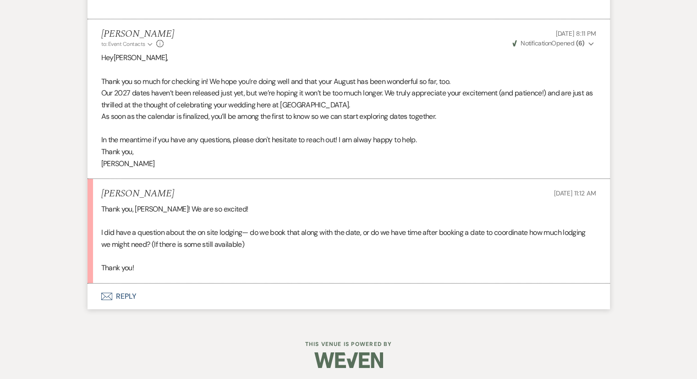
select select "5"
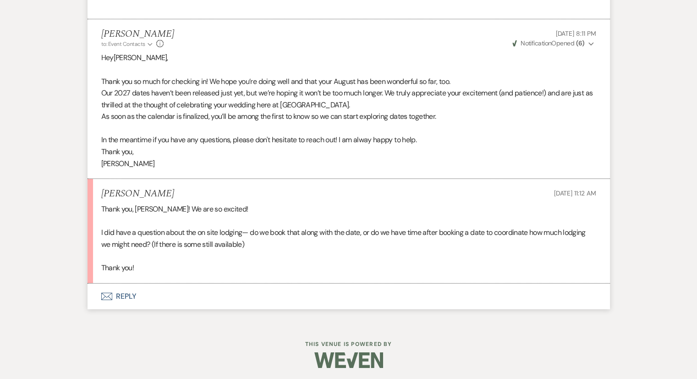
select select "5"
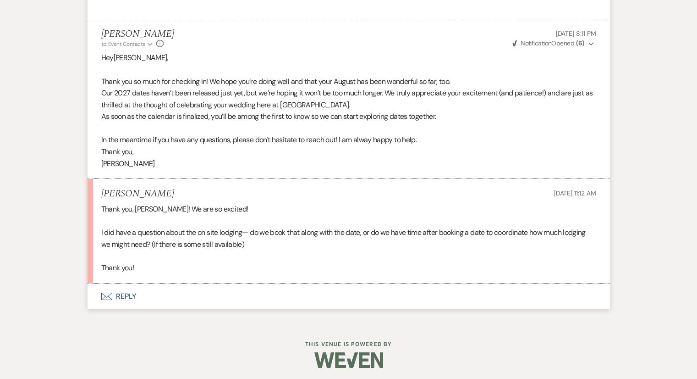
select select "5"
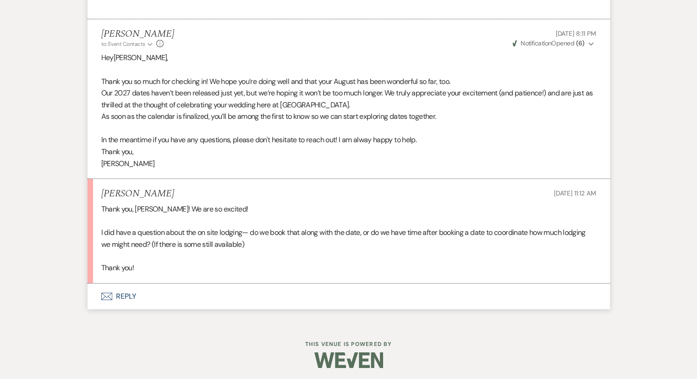
select select "5"
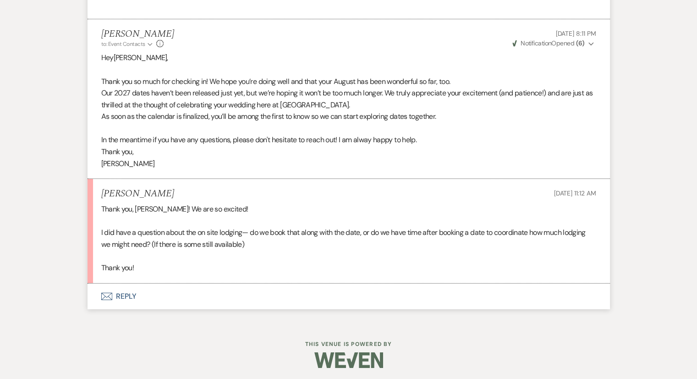
select select "5"
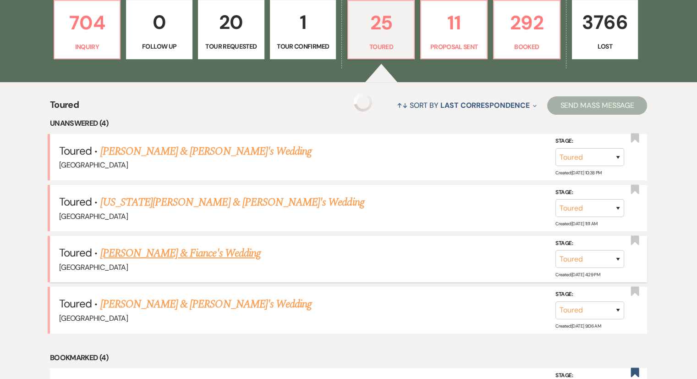
scroll to position [459, 0]
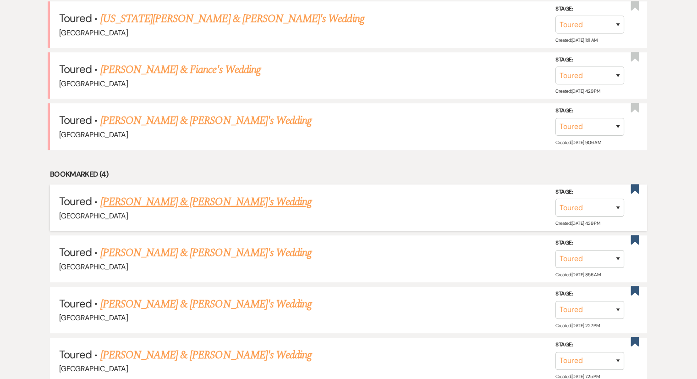
click at [153, 200] on link "[PERSON_NAME] & [PERSON_NAME]'s Wedding" at bounding box center [206, 201] width 212 height 16
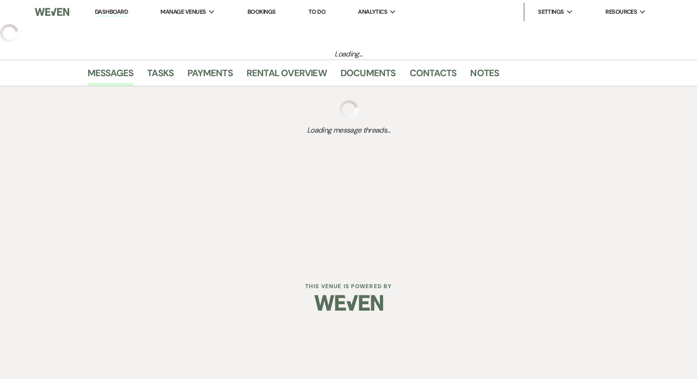
select select "5"
select select "6"
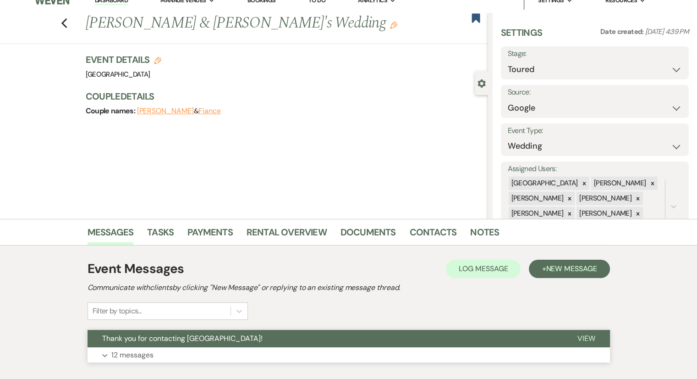
scroll to position [68, 0]
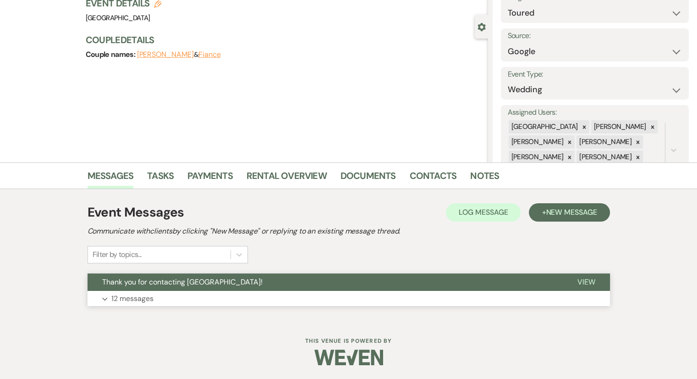
click at [136, 296] on p "12 messages" at bounding box center [132, 298] width 42 height 12
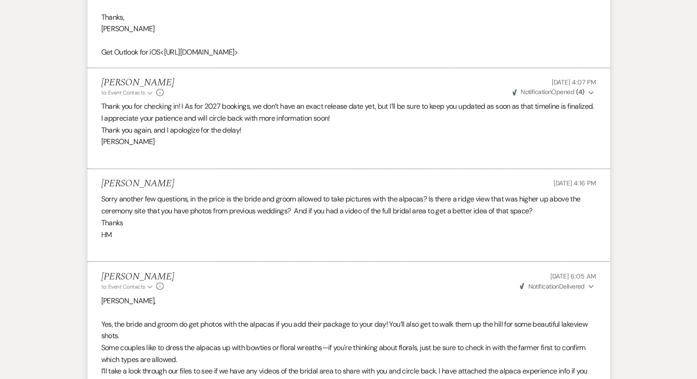
scroll to position [1479, 0]
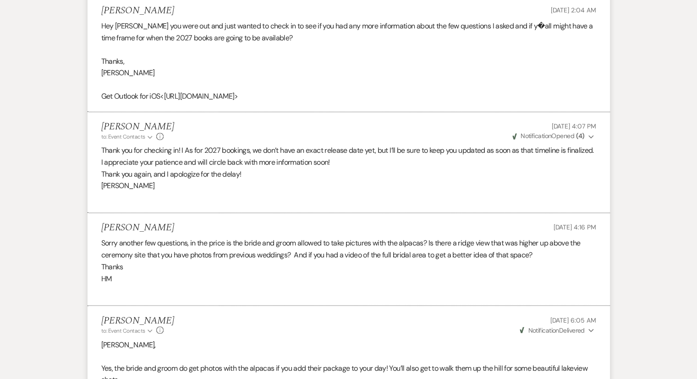
select select "5"
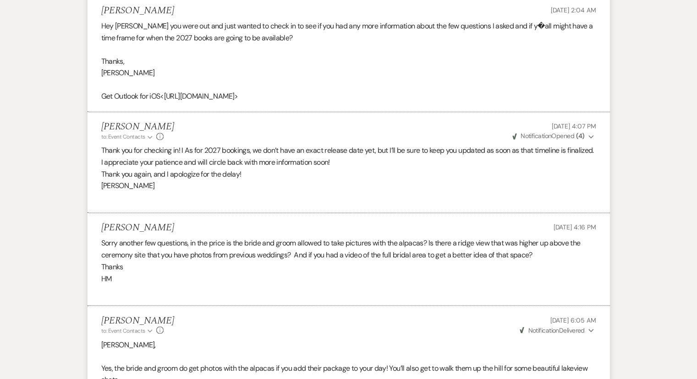
select select "5"
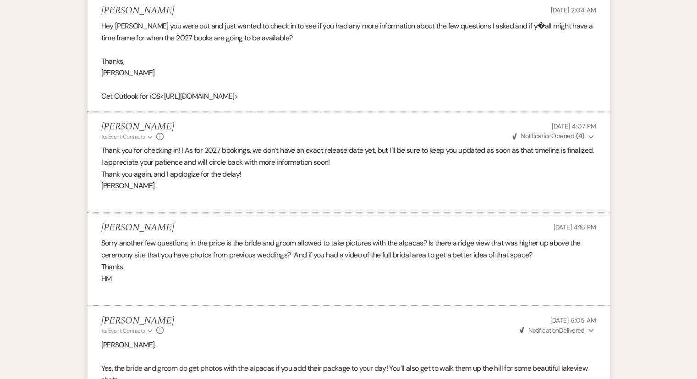
select select "5"
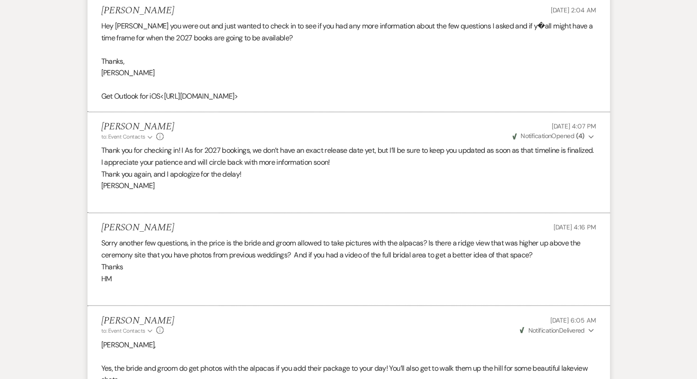
select select "5"
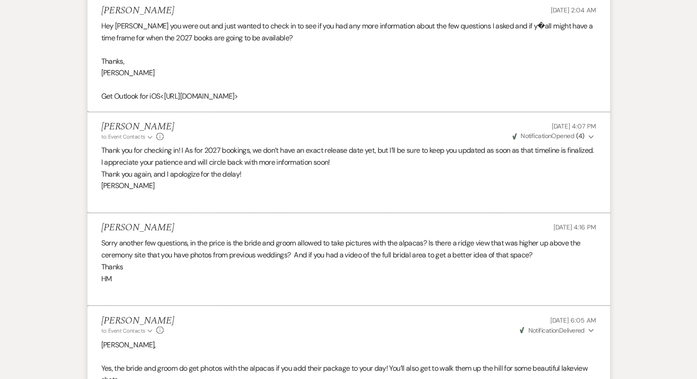
select select "5"
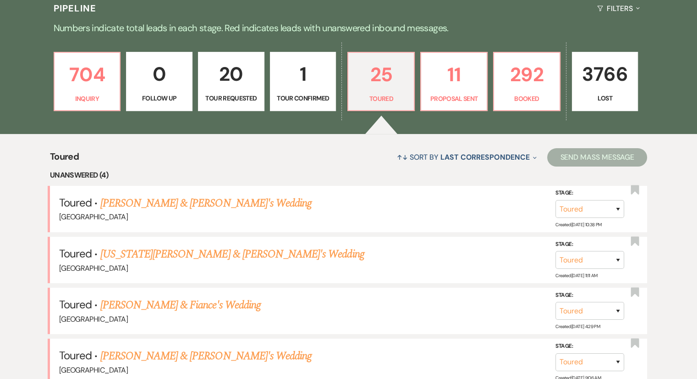
scroll to position [183, 0]
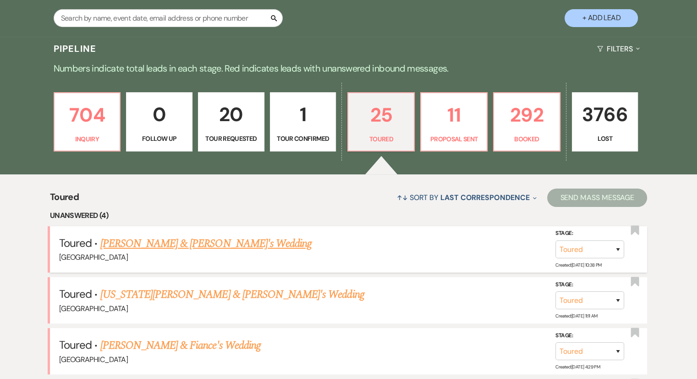
click at [170, 244] on link "[PERSON_NAME] & [PERSON_NAME]'s Wedding" at bounding box center [206, 243] width 212 height 16
select select "5"
select select "6"
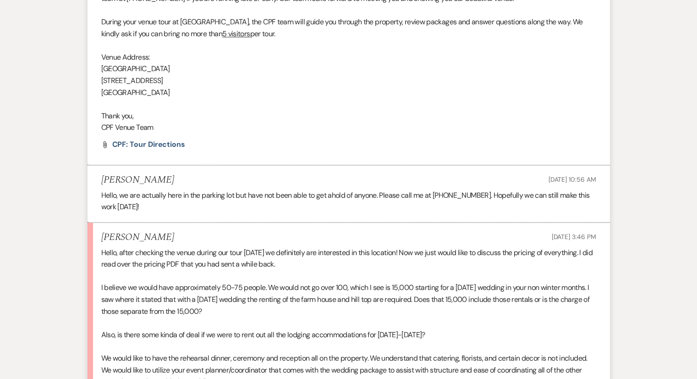
scroll to position [1099, 0]
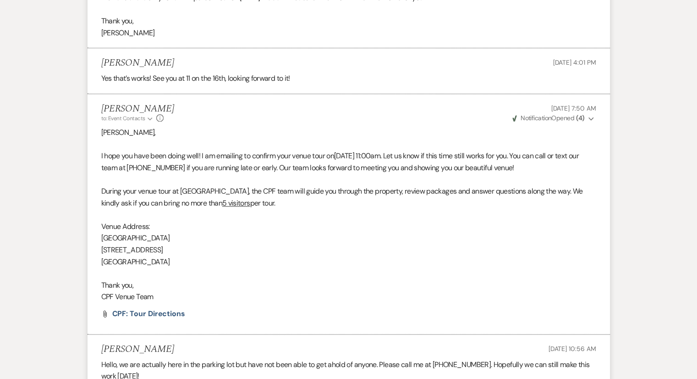
select select "5"
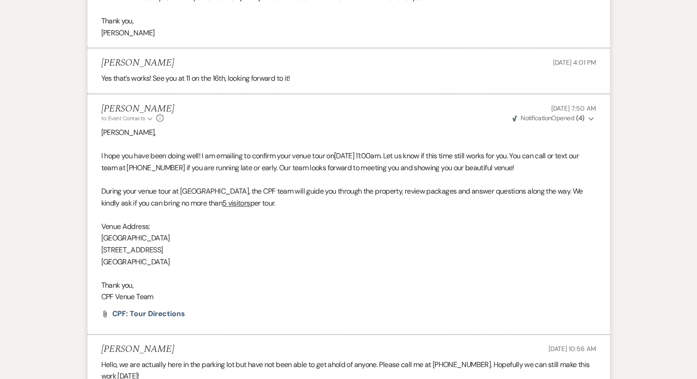
select select "5"
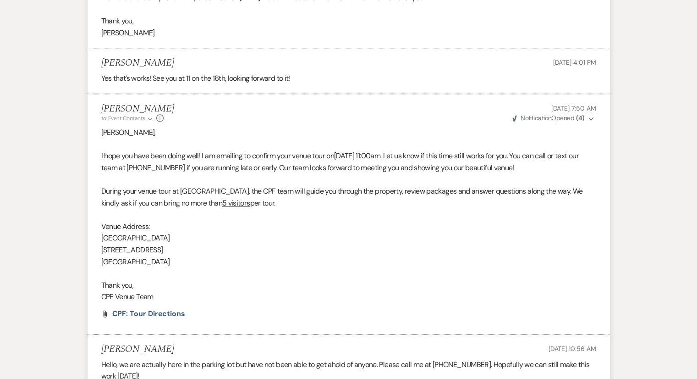
select select "5"
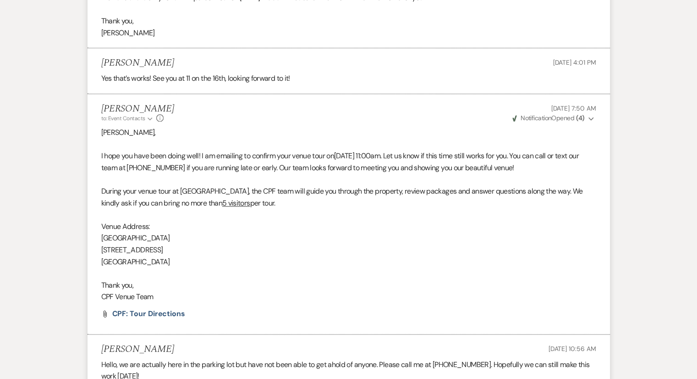
select select "5"
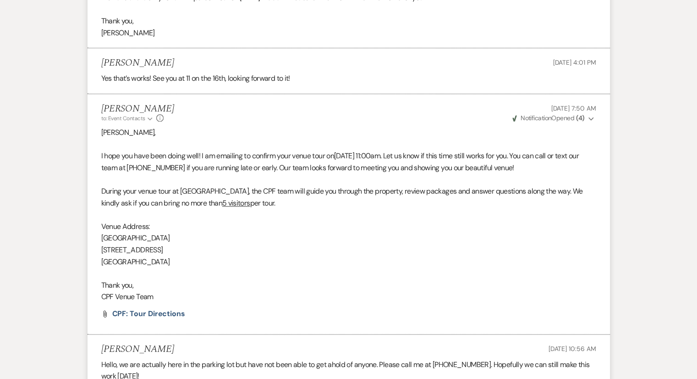
select select "5"
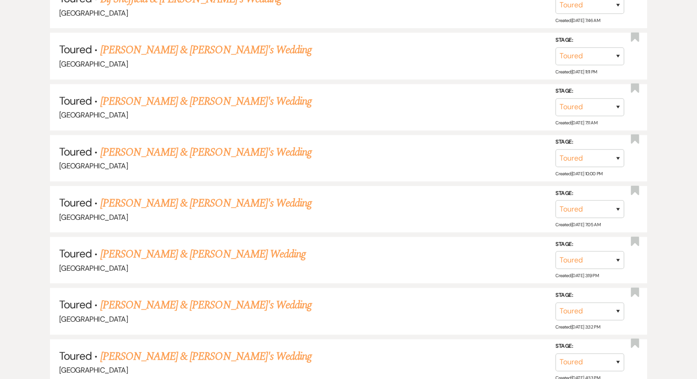
scroll to position [183, 0]
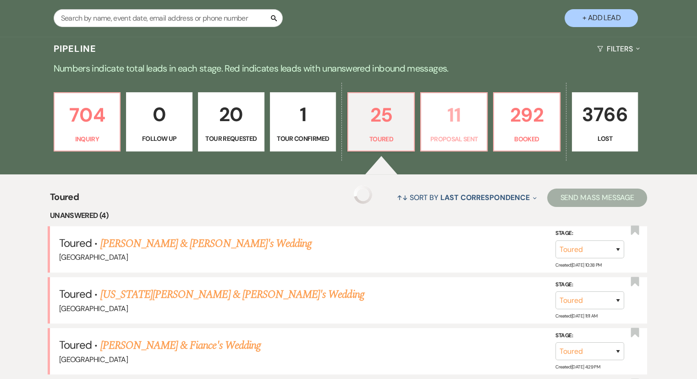
click at [453, 140] on p "Proposal Sent" at bounding box center [454, 139] width 55 height 10
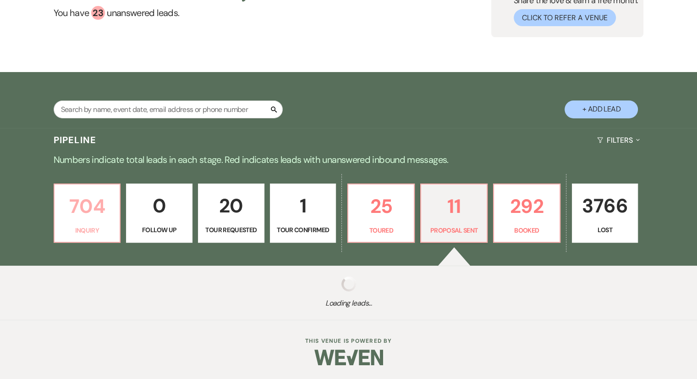
click at [84, 213] on p "704" at bounding box center [87, 206] width 55 height 31
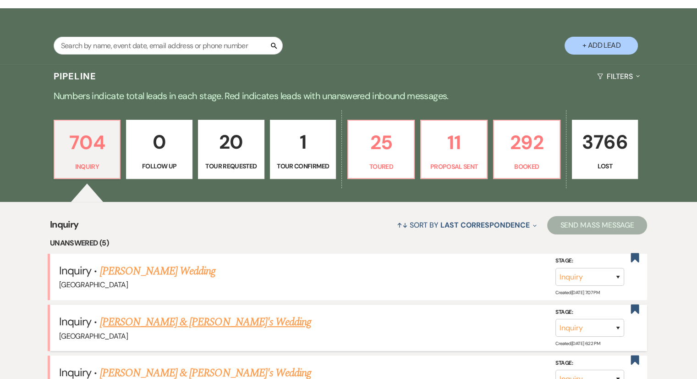
scroll to position [275, 0]
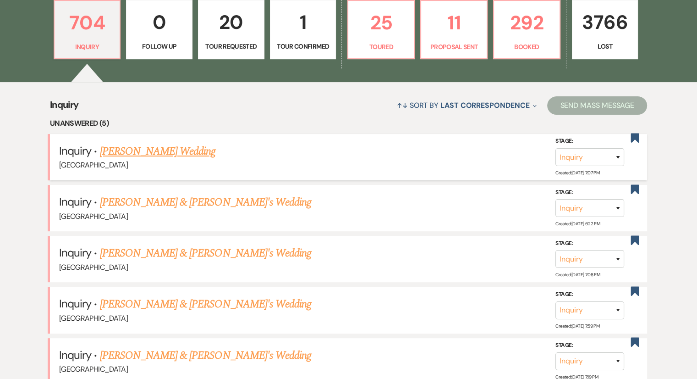
click at [167, 151] on link "[PERSON_NAME] Wedding" at bounding box center [158, 151] width 116 height 16
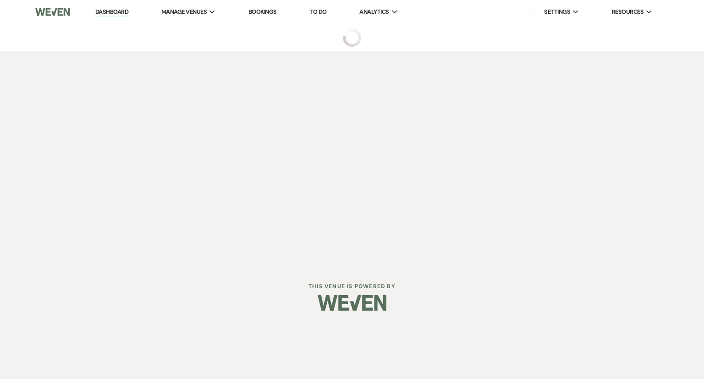
select select "5"
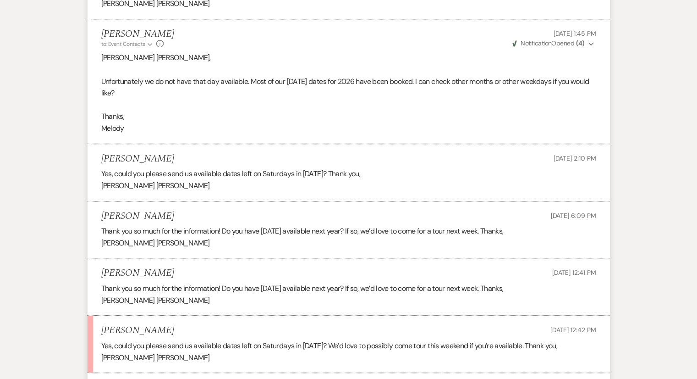
scroll to position [708, 0]
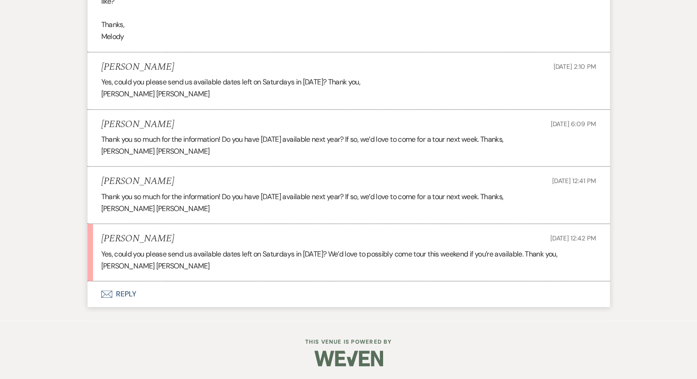
click at [117, 289] on button "Envelope Reply" at bounding box center [349, 294] width 522 height 26
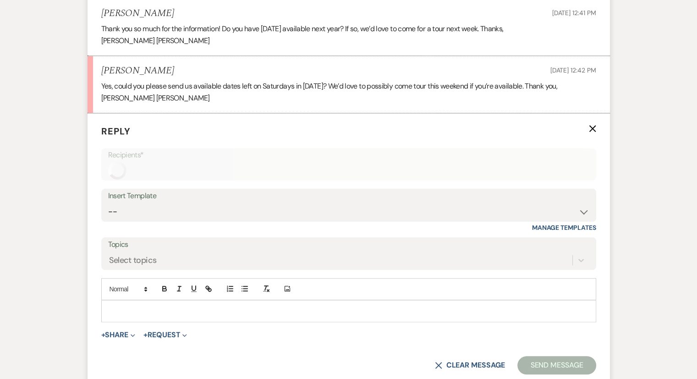
scroll to position [883, 0]
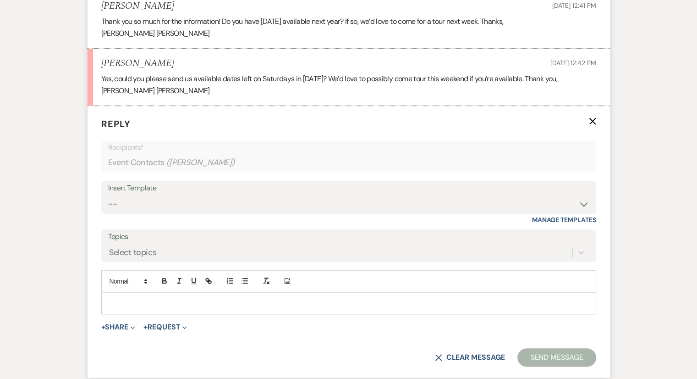
click at [123, 301] on p at bounding box center [349, 303] width 480 height 10
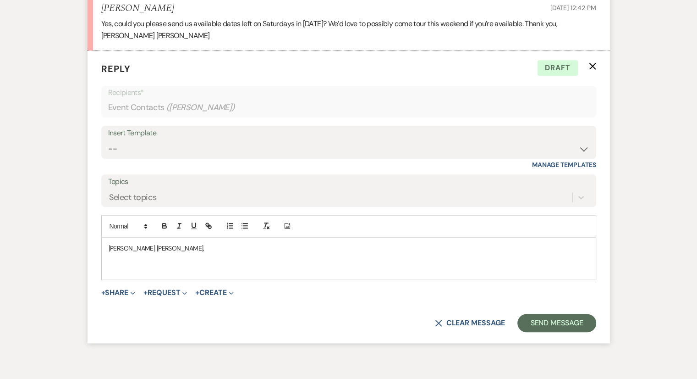
scroll to position [984, 0]
